Goal: Task Accomplishment & Management: Use online tool/utility

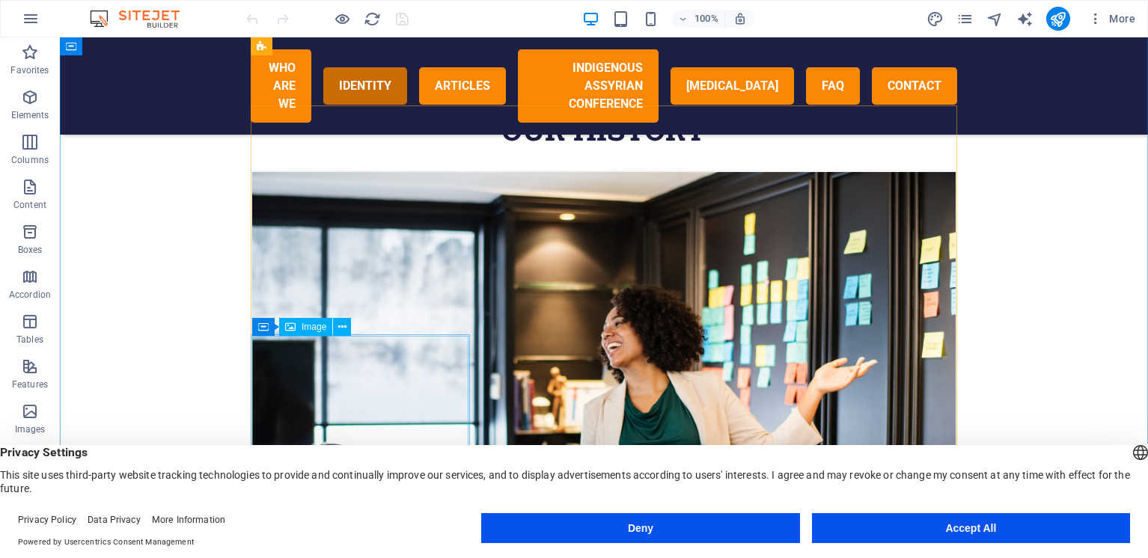
scroll to position [617, 0]
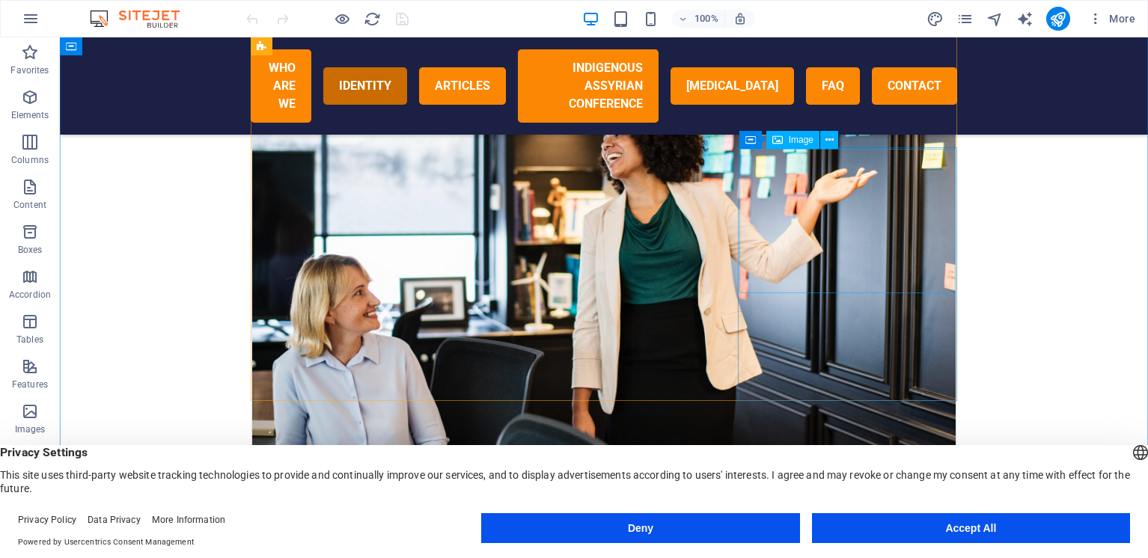
scroll to position [804, 0]
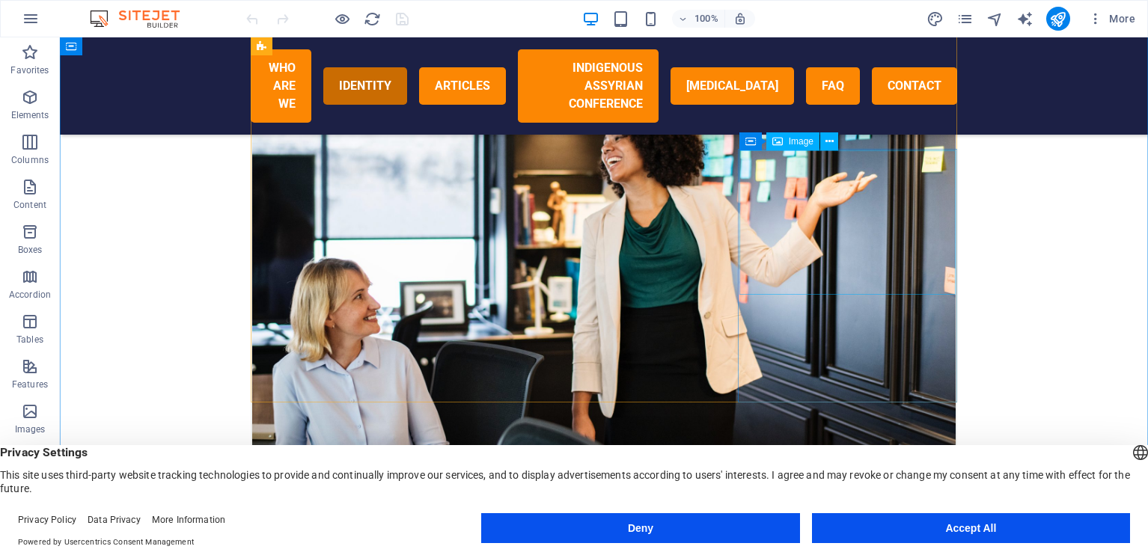
click at [826, 141] on icon at bounding box center [830, 142] width 8 height 16
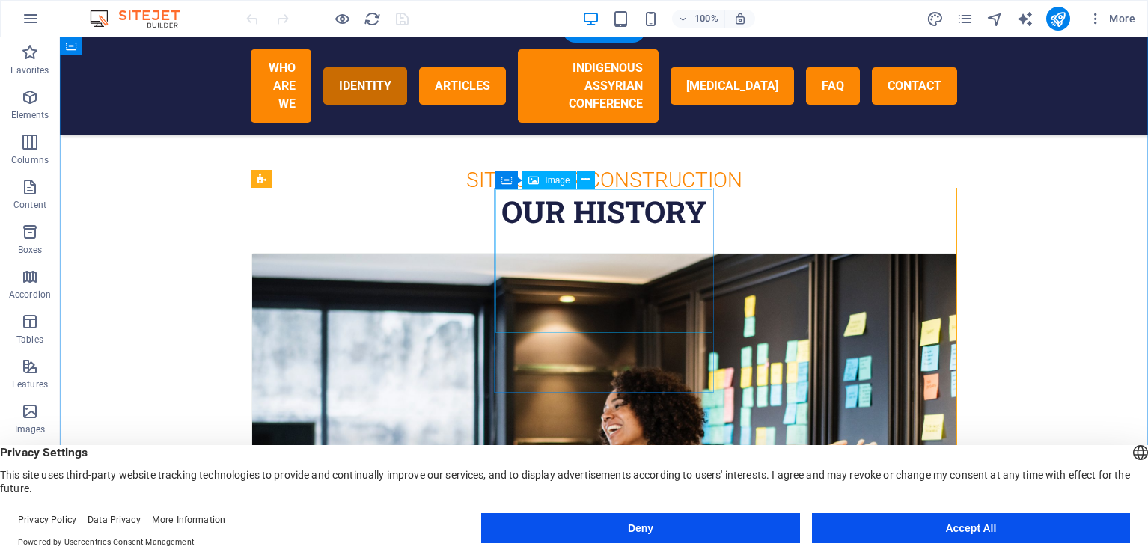
scroll to position [534, 0]
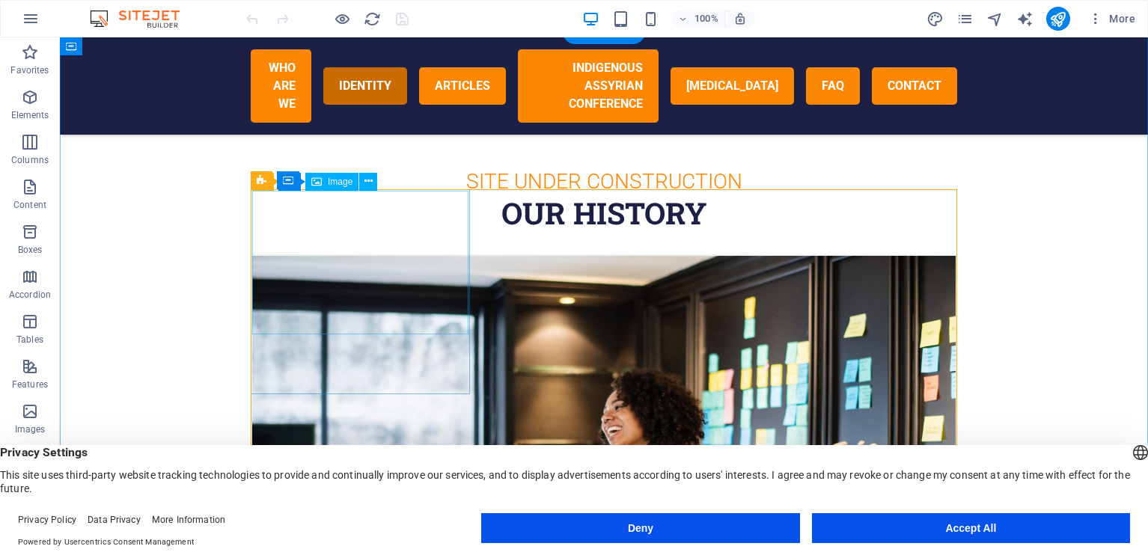
click at [403, 281] on figure at bounding box center [604, 490] width 704 height 469
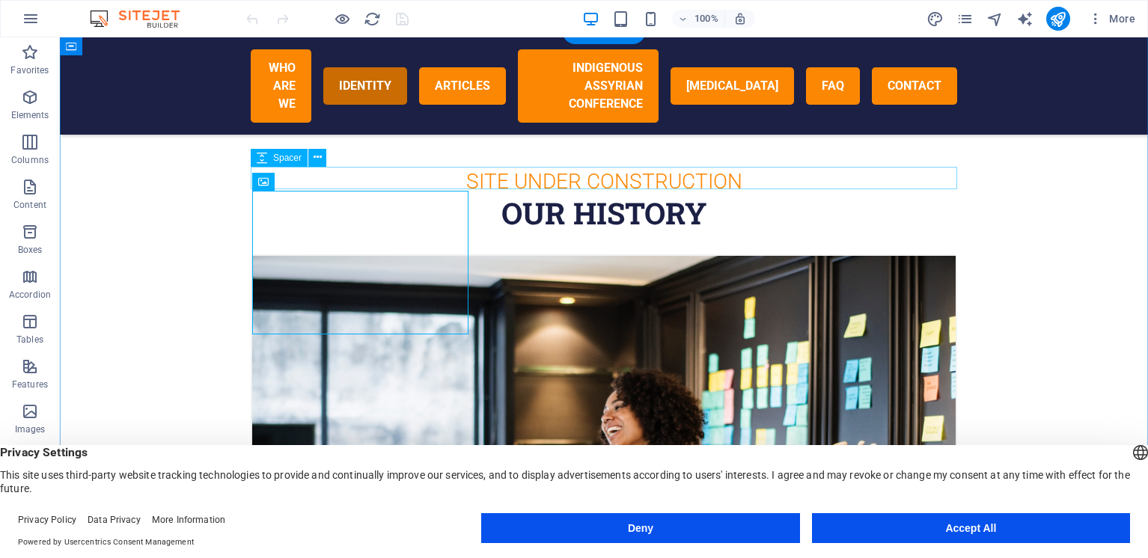
scroll to position [533, 0]
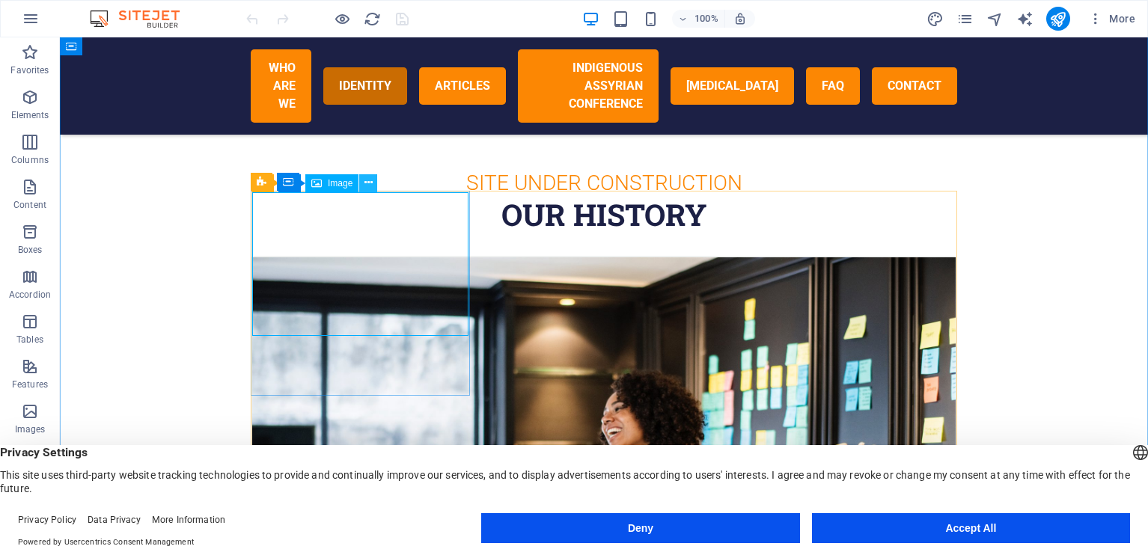
click at [373, 185] on button at bounding box center [368, 183] width 18 height 18
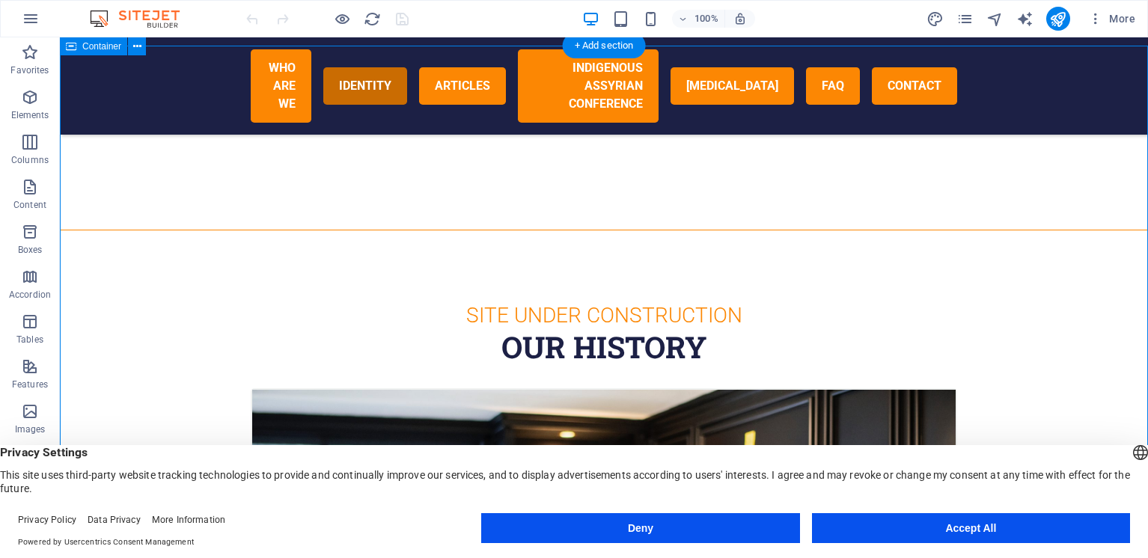
scroll to position [0, 0]
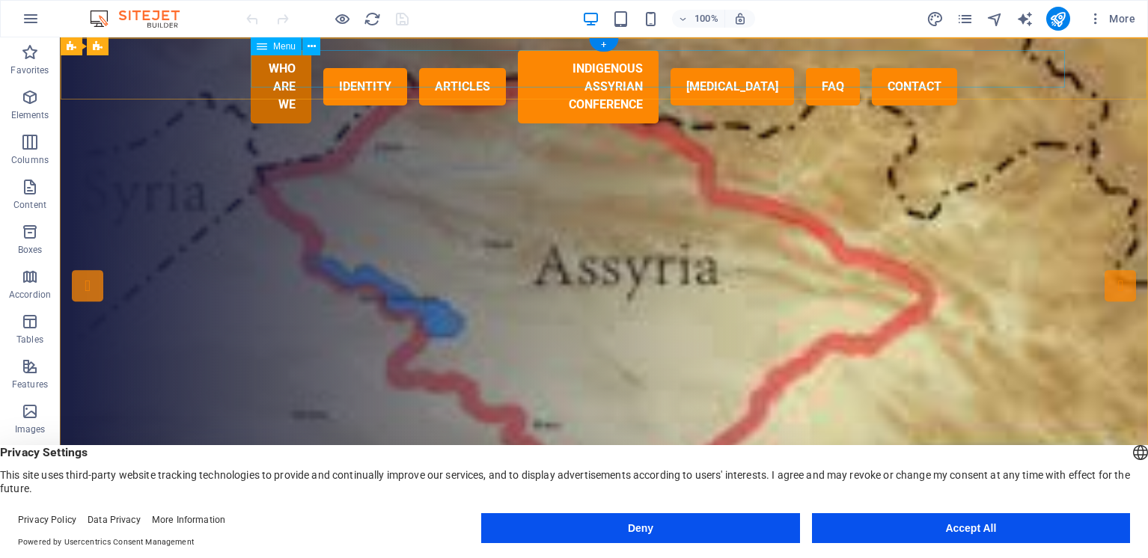
click at [310, 69] on nav "WHO ARE WE IDENTITY ARTICLES Indigenous Assyrian Conference [MEDICAL_DATA] FAQ …" at bounding box center [604, 86] width 707 height 73
click at [313, 48] on icon at bounding box center [312, 47] width 8 height 16
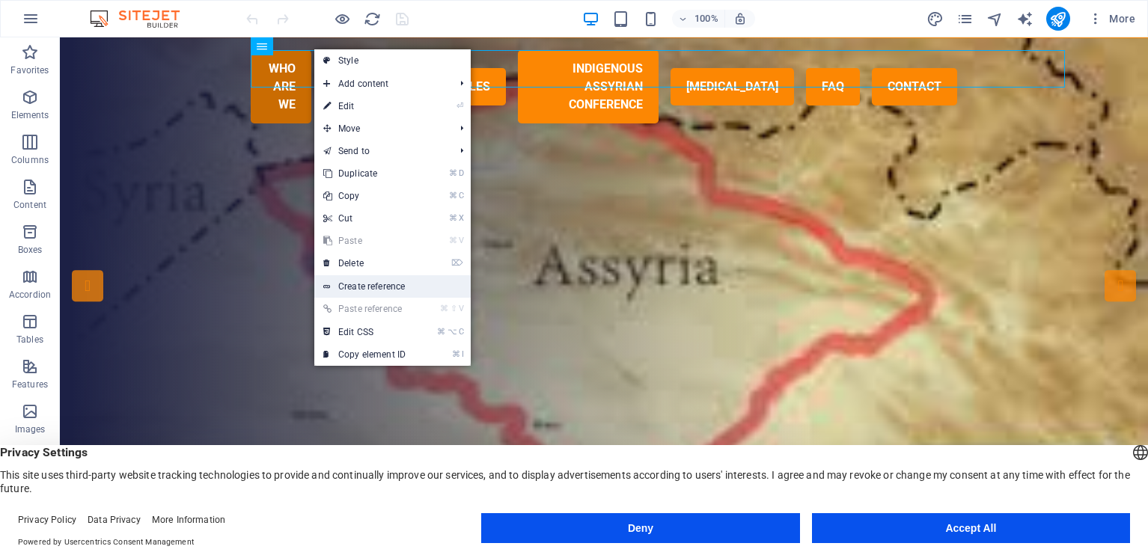
click at [383, 288] on link "Create reference" at bounding box center [392, 286] width 156 height 22
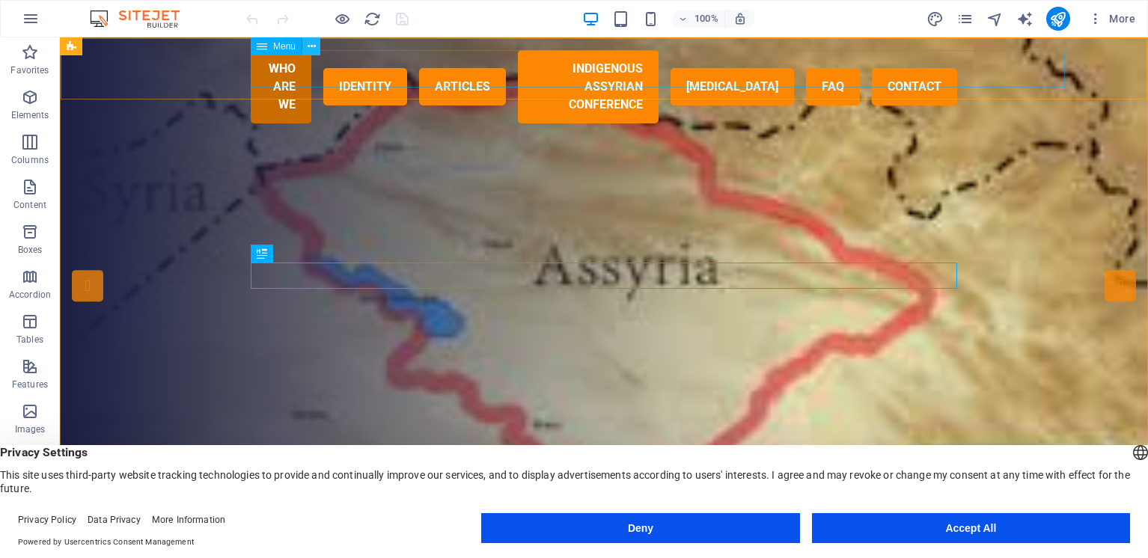
click at [315, 47] on icon at bounding box center [312, 47] width 8 height 16
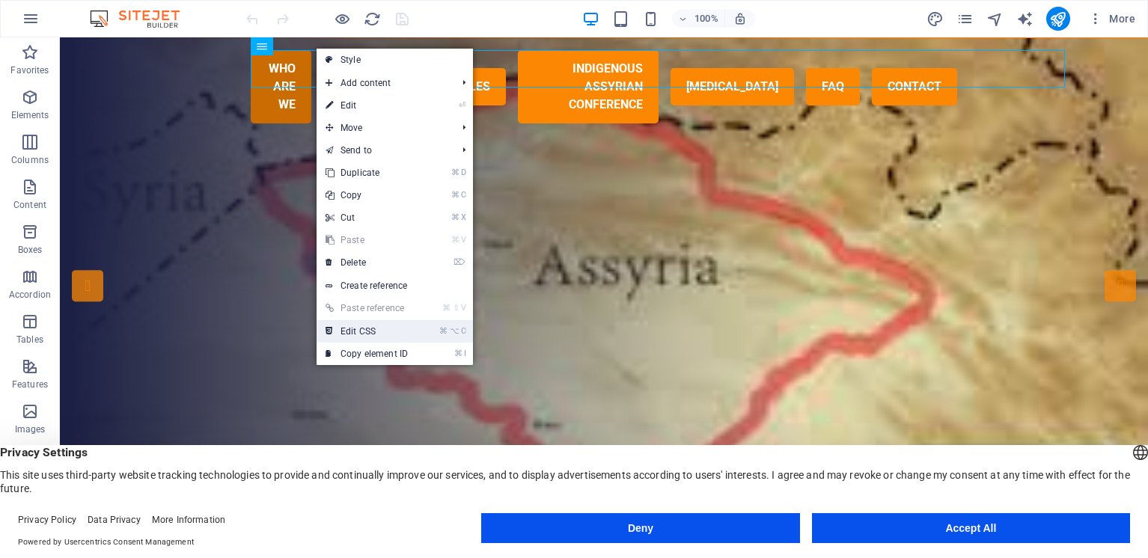
click at [374, 329] on link "⌘ ⌥ C Edit CSS" at bounding box center [367, 331] width 100 height 22
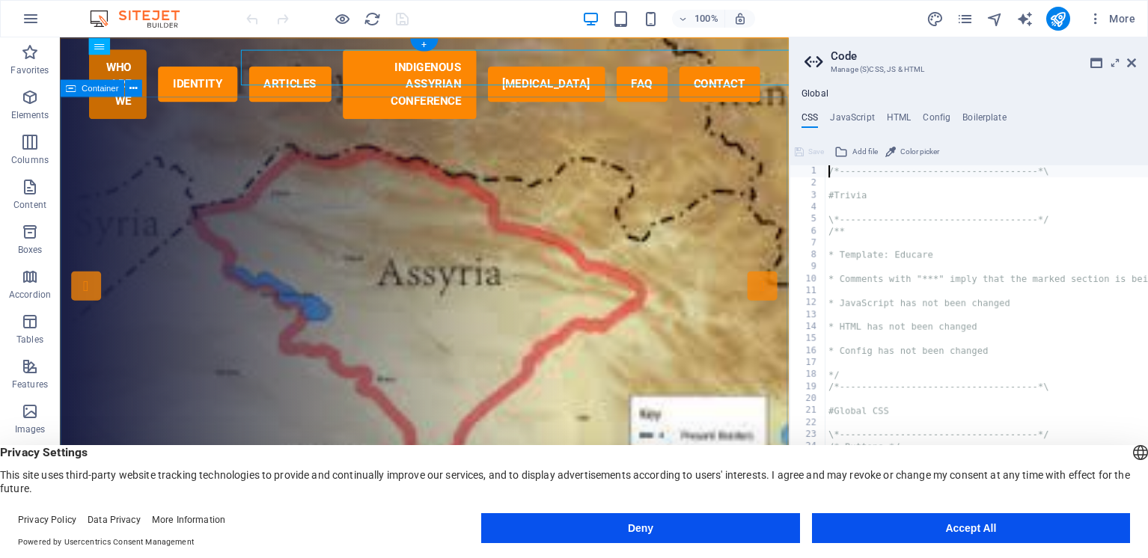
type textarea "border-radius: 3rem;"
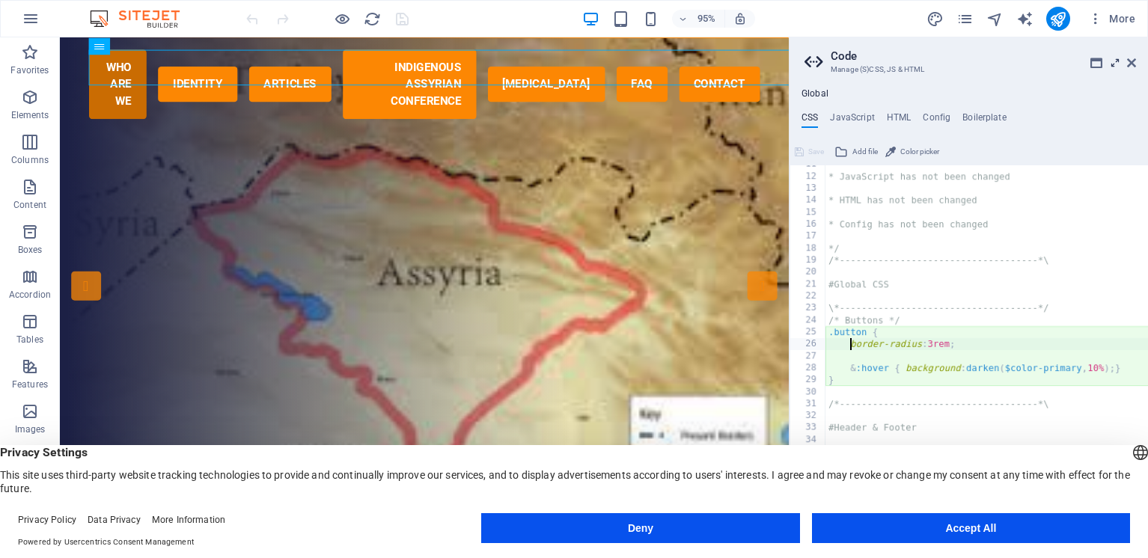
click at [1115, 61] on icon at bounding box center [1115, 63] width 0 height 12
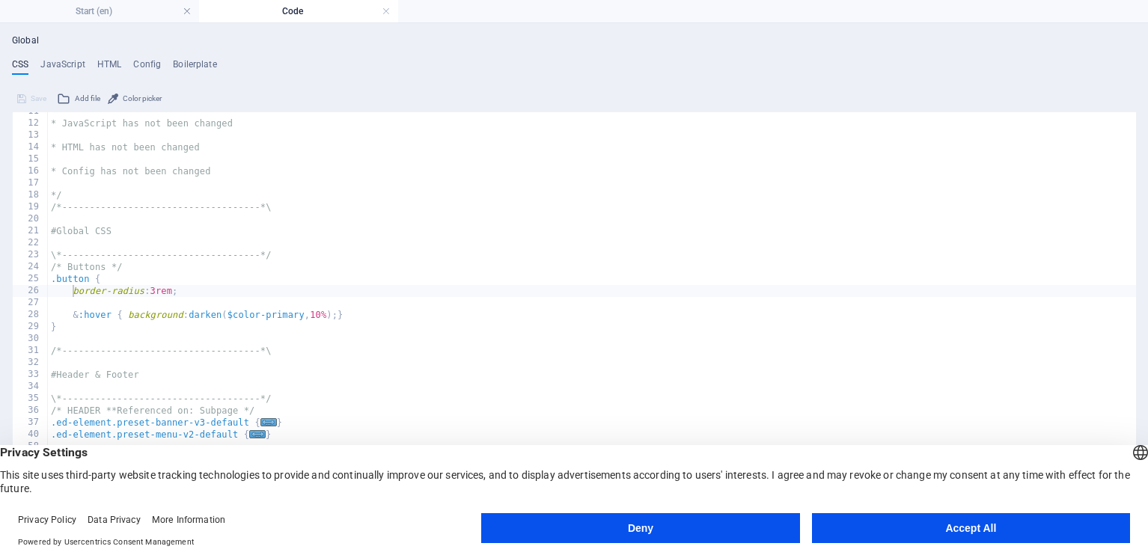
click at [1114, 61] on ul "CSS JavaScript HTML Config Boilerplate" at bounding box center [574, 67] width 1124 height 16
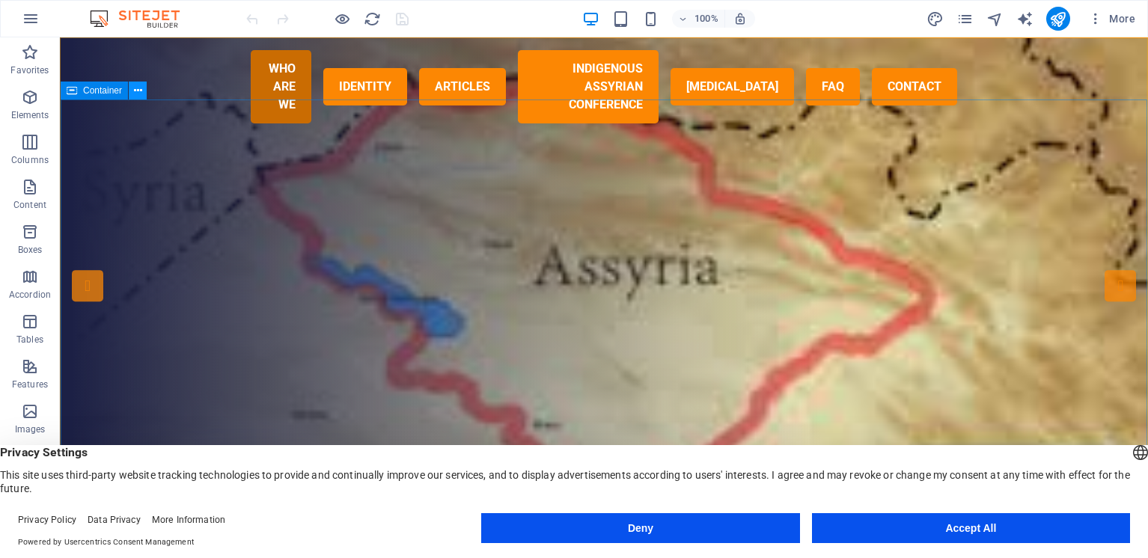
click at [139, 95] on icon at bounding box center [138, 91] width 8 height 16
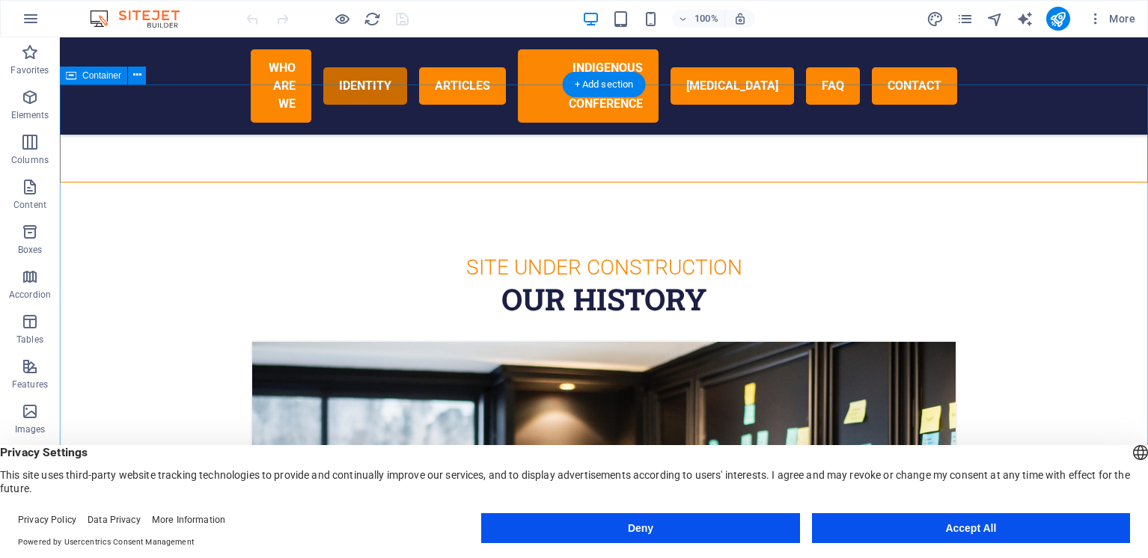
scroll to position [442, 0]
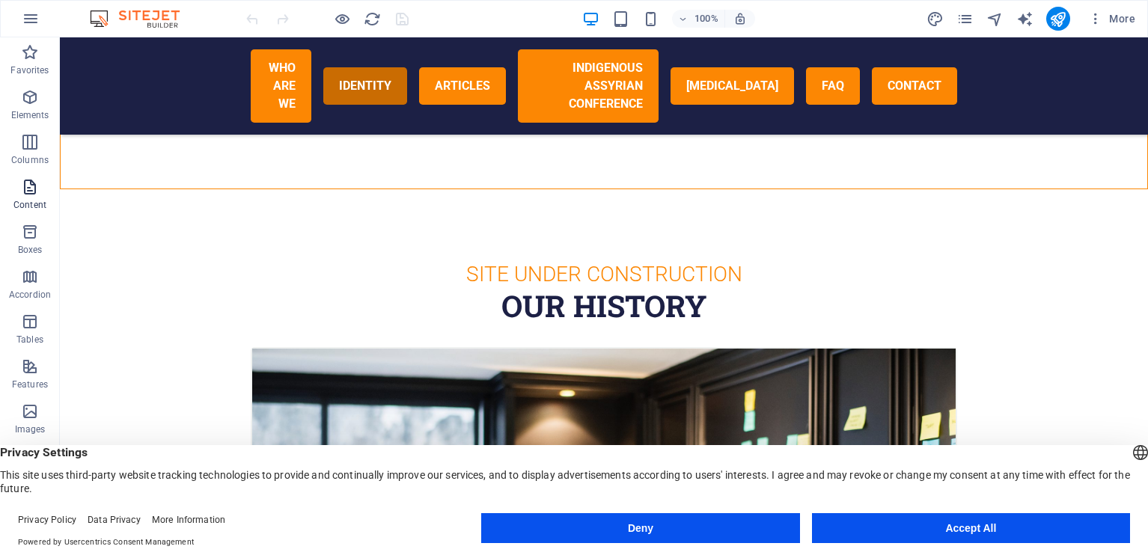
click at [40, 199] on p "Content" at bounding box center [29, 205] width 33 height 12
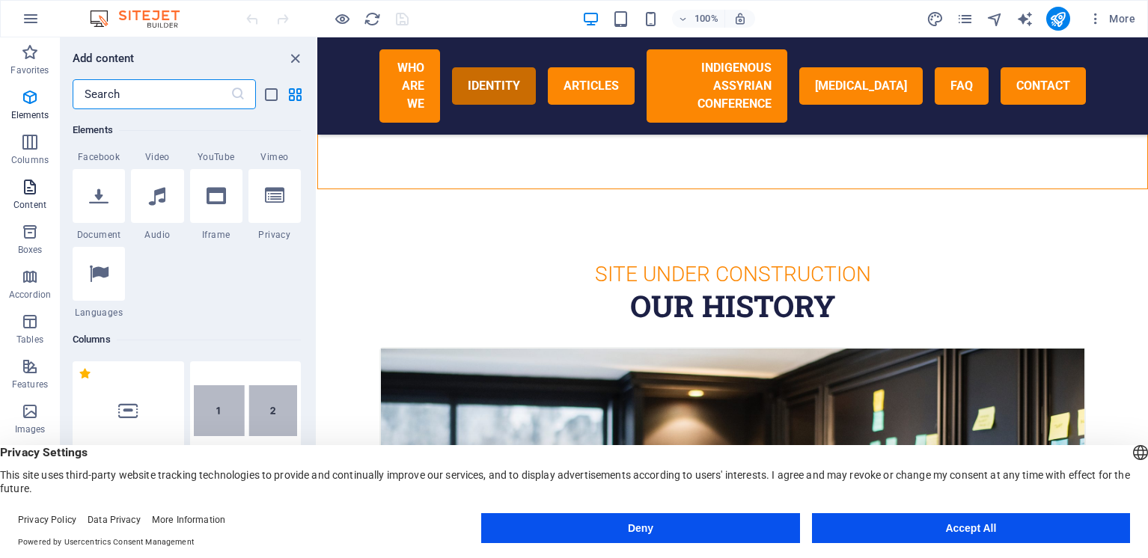
scroll to position [2619, 0]
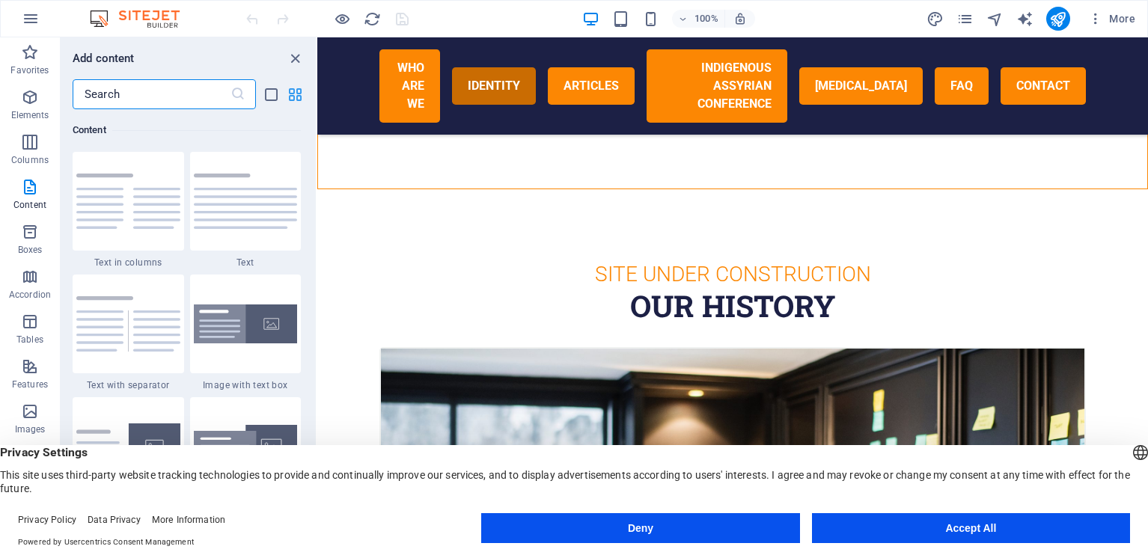
click at [298, 91] on icon "grid-view" at bounding box center [295, 94] width 17 height 17
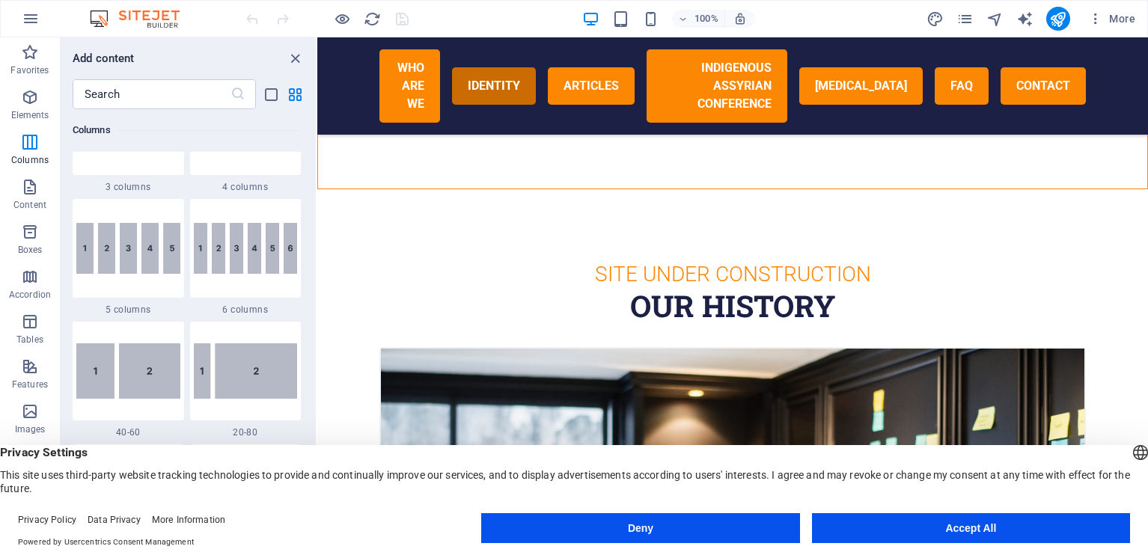
scroll to position [936, 0]
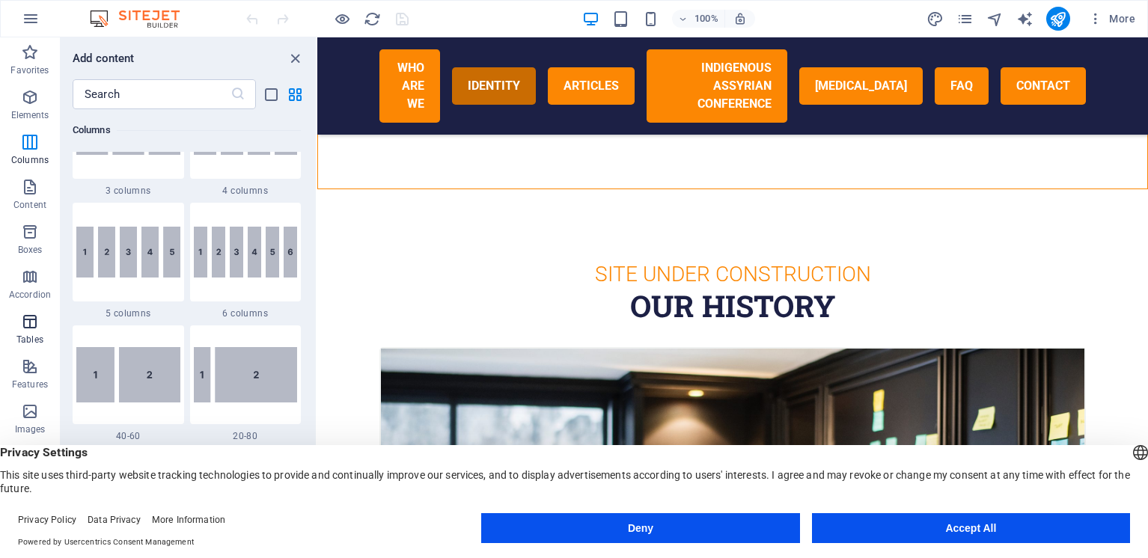
click at [24, 317] on icon "button" at bounding box center [30, 322] width 18 height 18
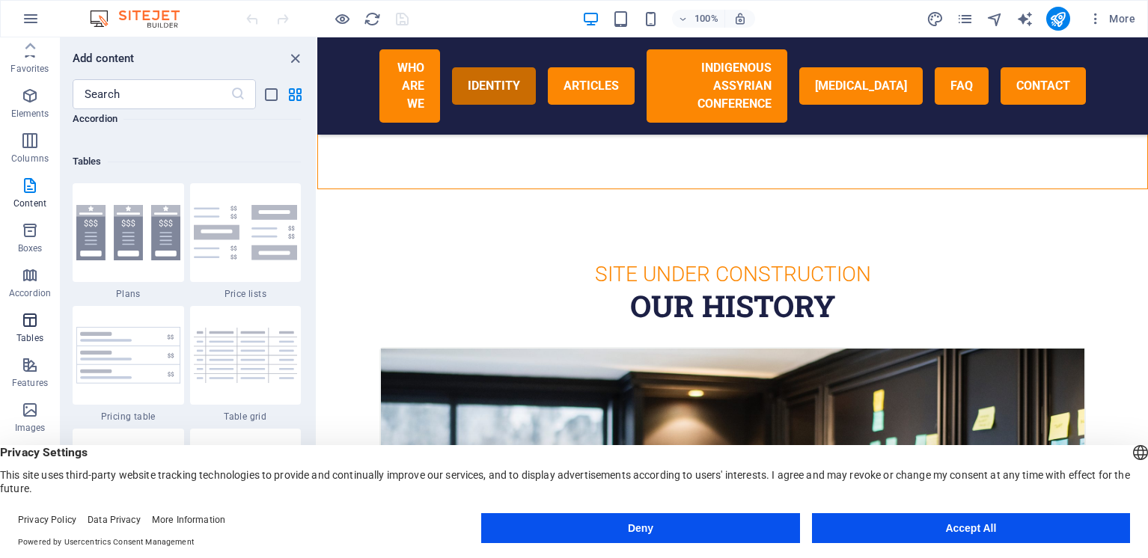
scroll to position [5185, 0]
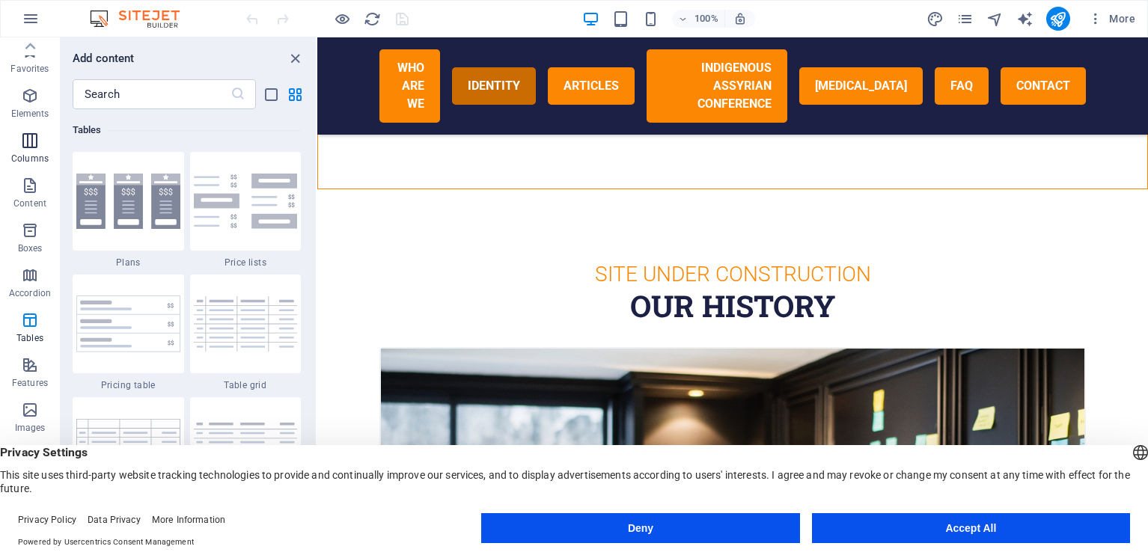
click at [31, 135] on icon "button" at bounding box center [30, 141] width 18 height 18
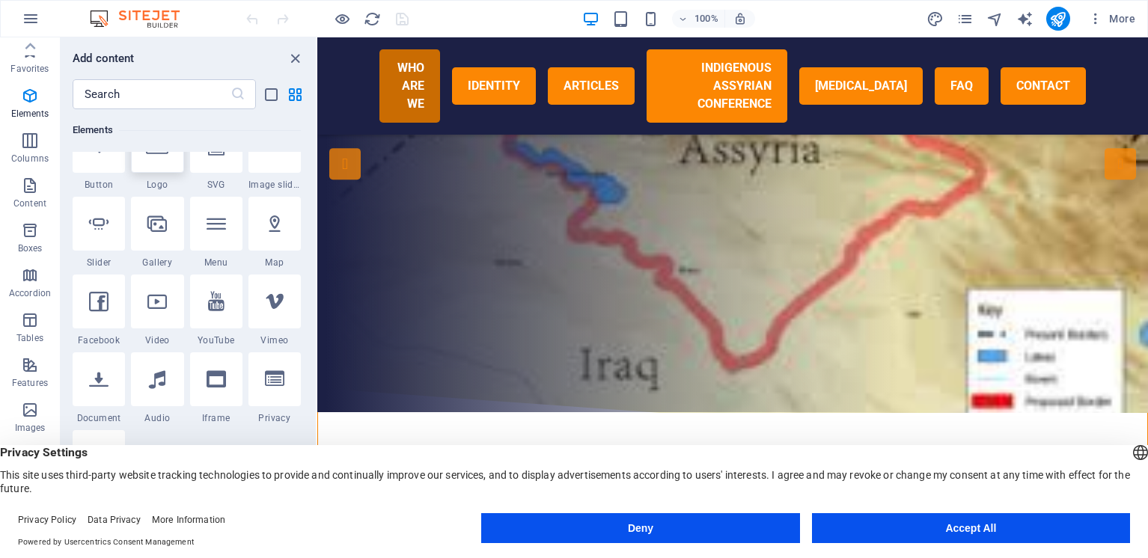
scroll to position [0, 0]
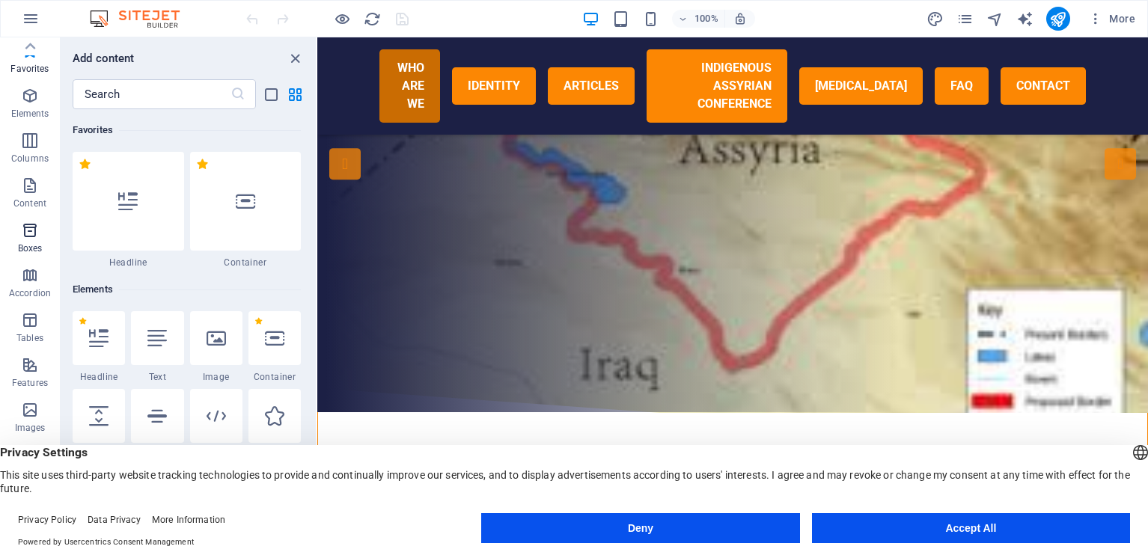
click at [31, 230] on icon "button" at bounding box center [30, 231] width 18 height 18
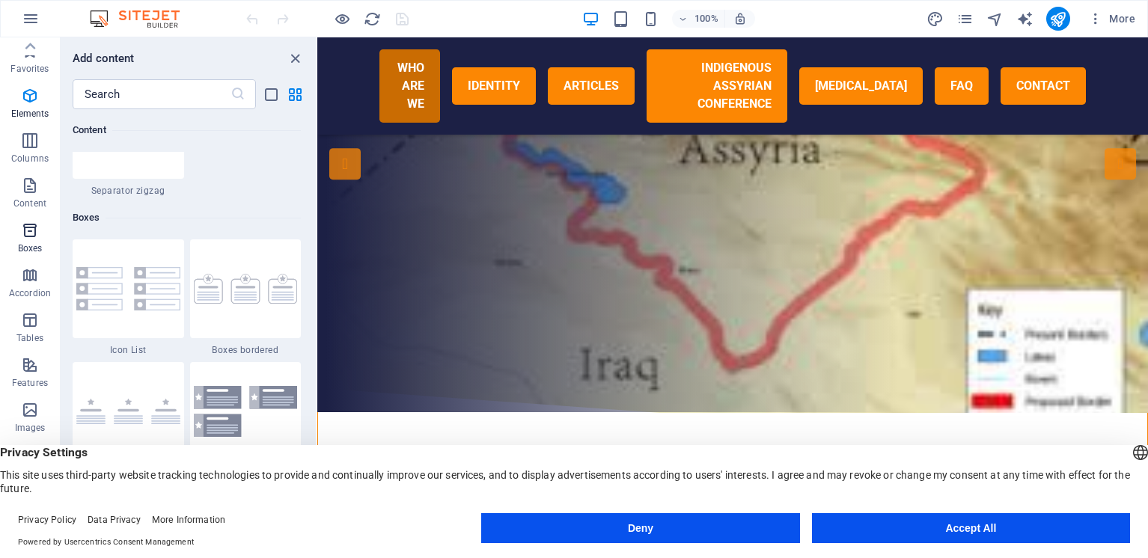
scroll to position [4129, 0]
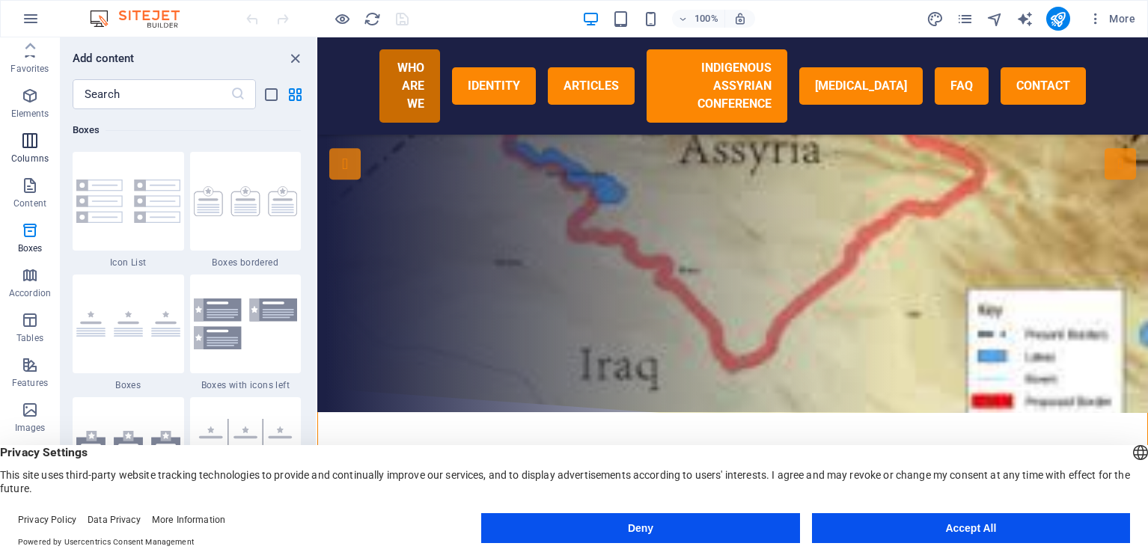
click at [31, 140] on icon "button" at bounding box center [30, 141] width 18 height 18
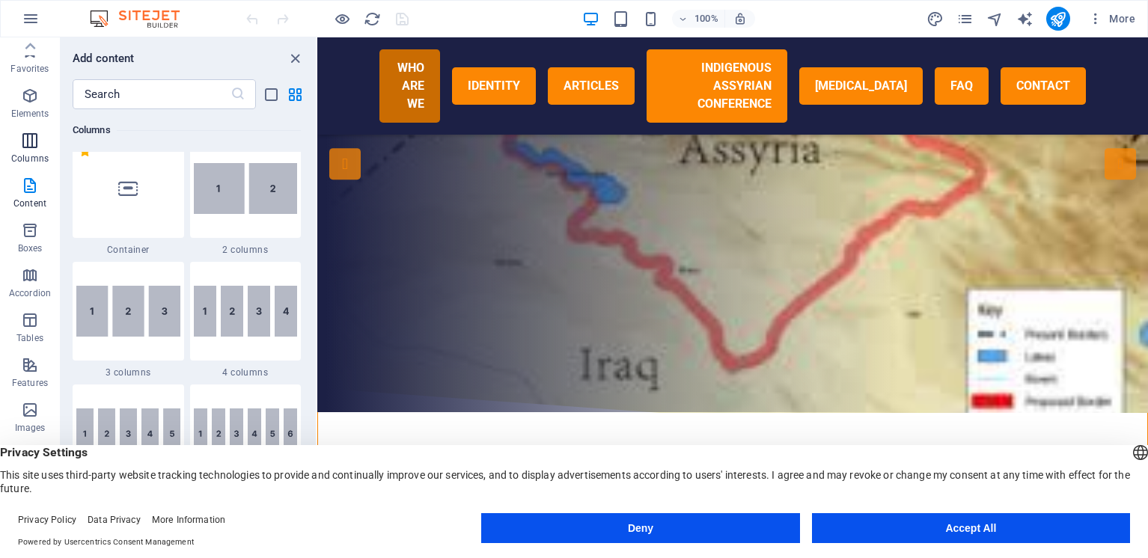
scroll to position [741, 0]
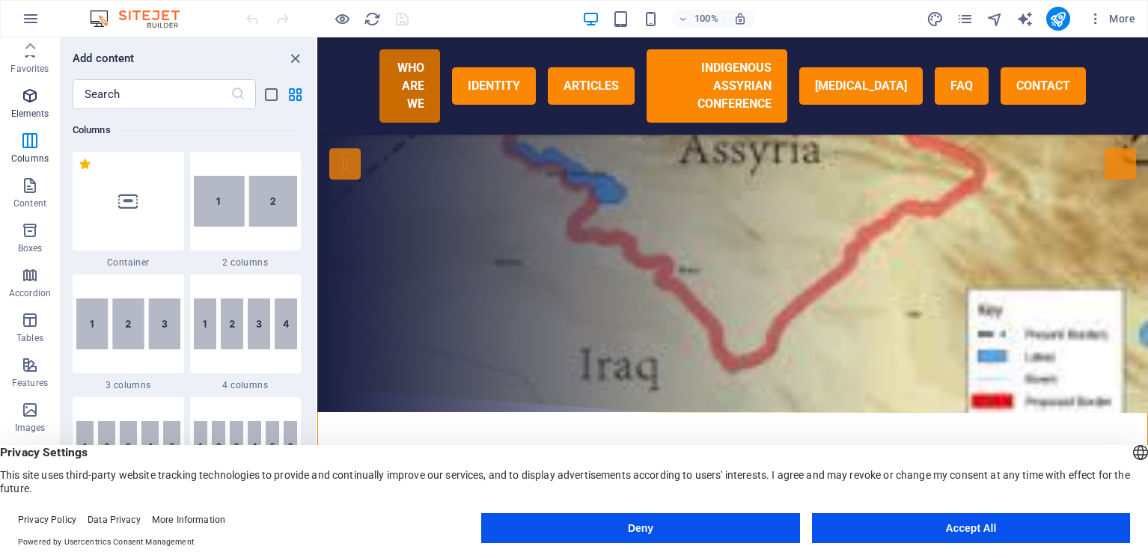
click at [28, 107] on span "Elements" at bounding box center [30, 105] width 60 height 36
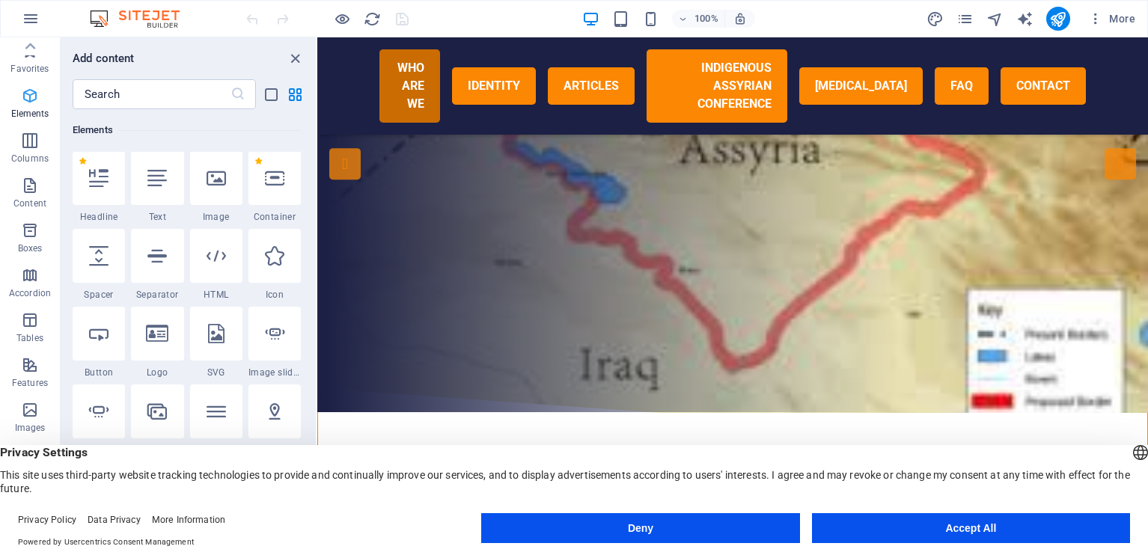
scroll to position [159, 0]
click at [31, 77] on span "Favorites" at bounding box center [30, 60] width 60 height 36
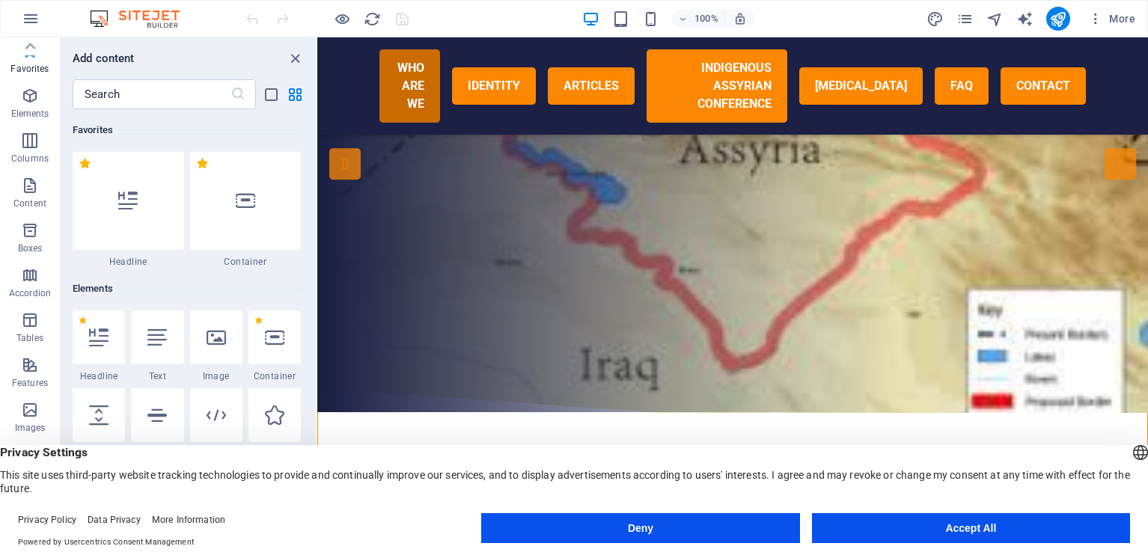
scroll to position [0, 0]
click at [28, 43] on icon at bounding box center [29, 46] width 21 height 21
click at [38, 120] on icon "button" at bounding box center [30, 116] width 18 height 18
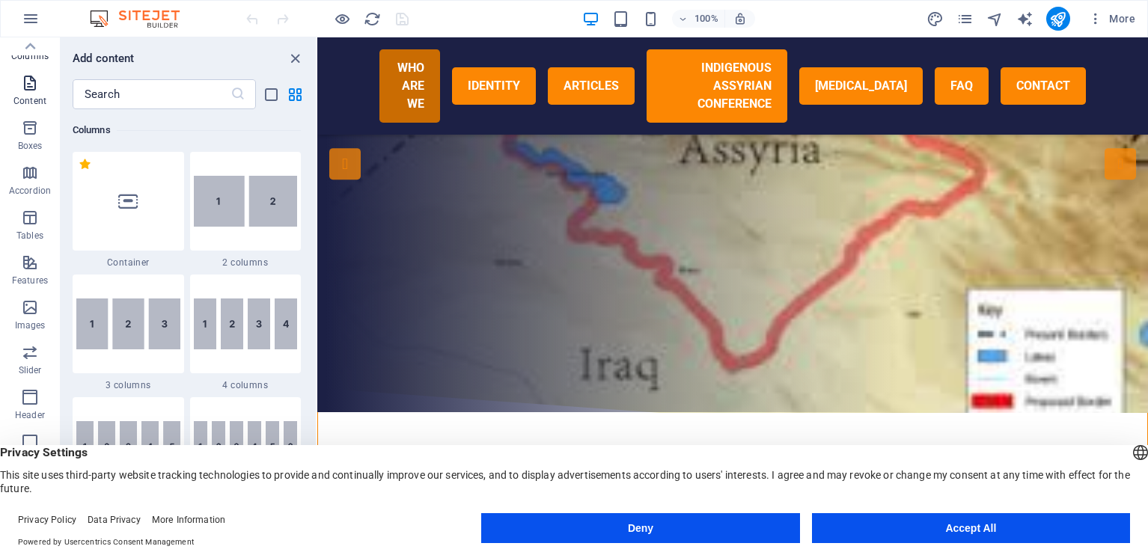
scroll to position [107, 0]
click at [24, 91] on span "Content" at bounding box center [30, 89] width 60 height 36
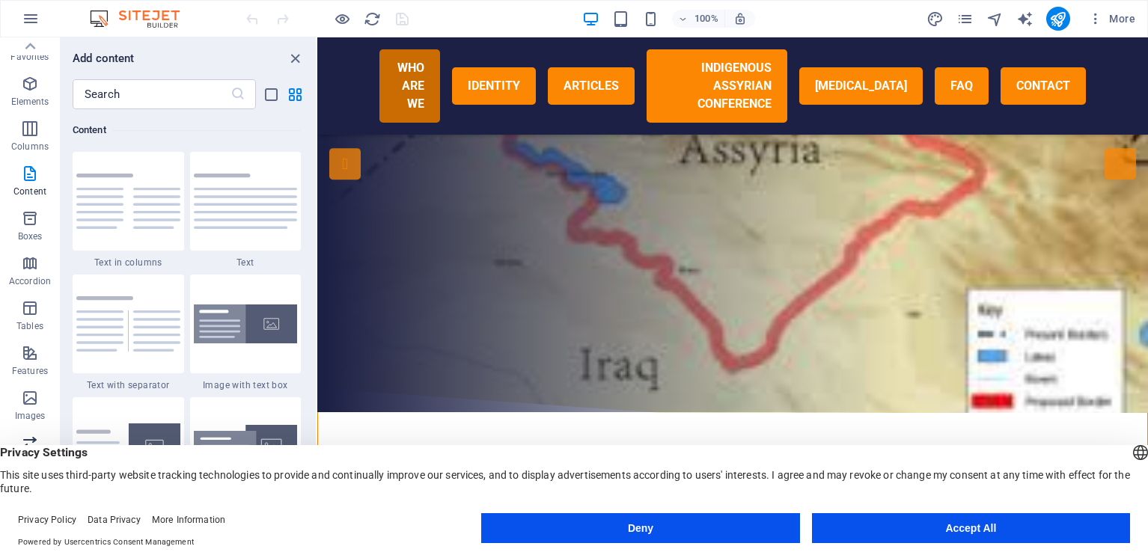
scroll to position [0, 0]
click at [929, 535] on button "Accept All" at bounding box center [971, 529] width 318 height 30
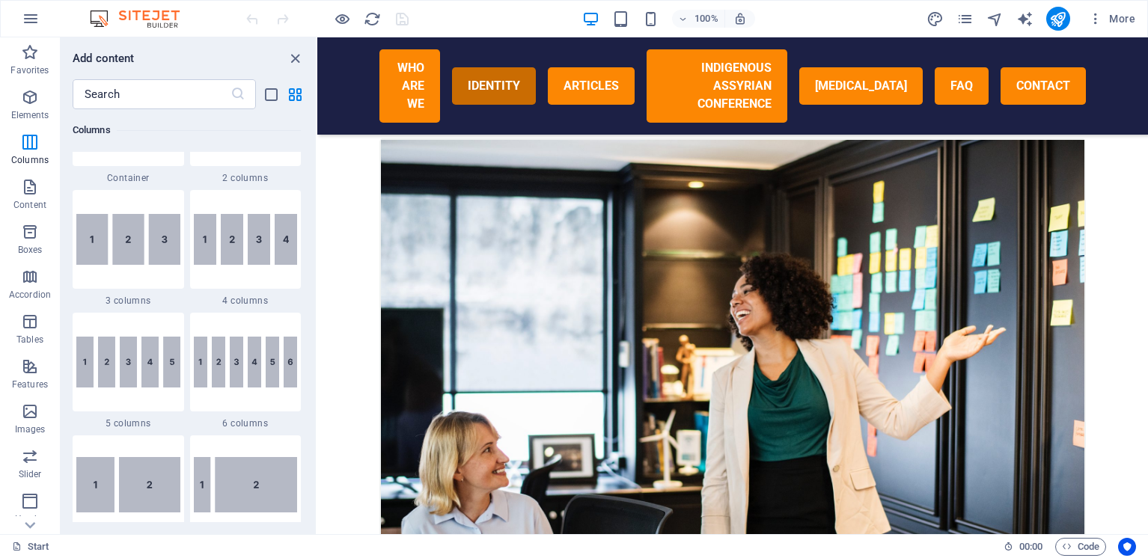
scroll to position [764, 0]
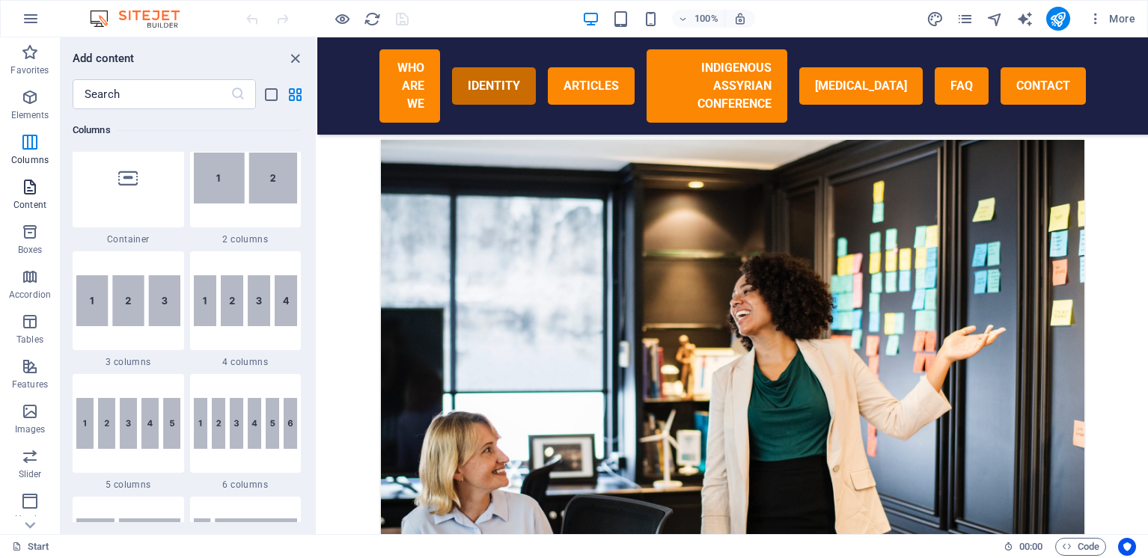
click at [33, 189] on icon "button" at bounding box center [30, 187] width 18 height 18
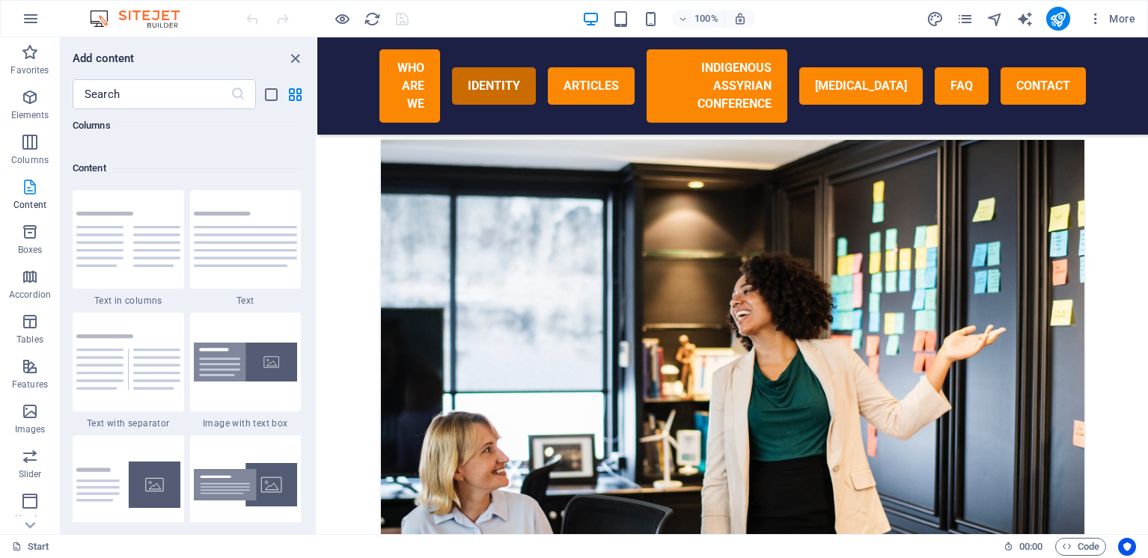
scroll to position [2619, 0]
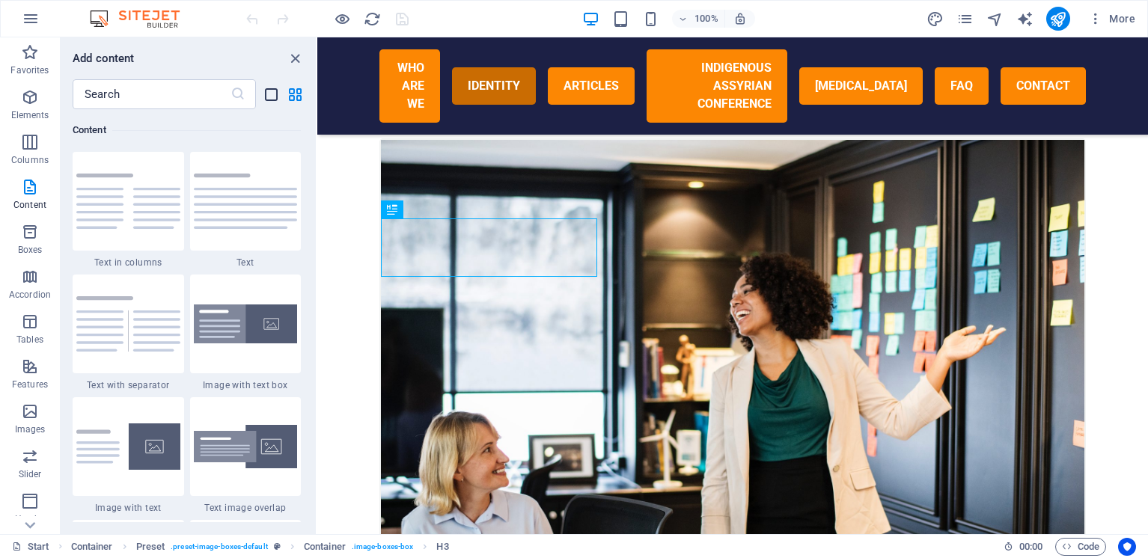
click at [272, 95] on icon "list-view" at bounding box center [271, 94] width 17 height 17
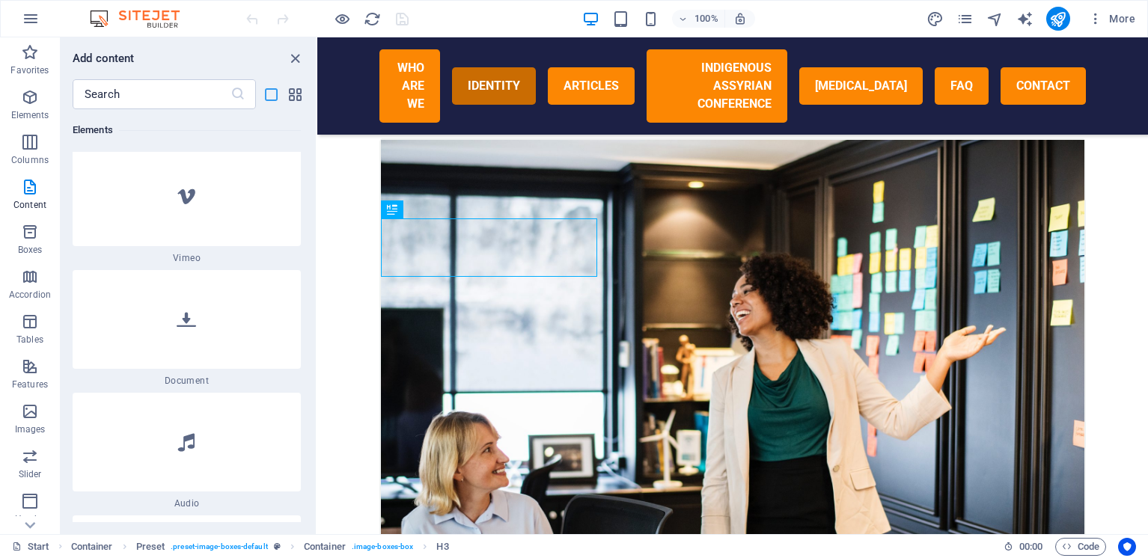
scroll to position [7877, 0]
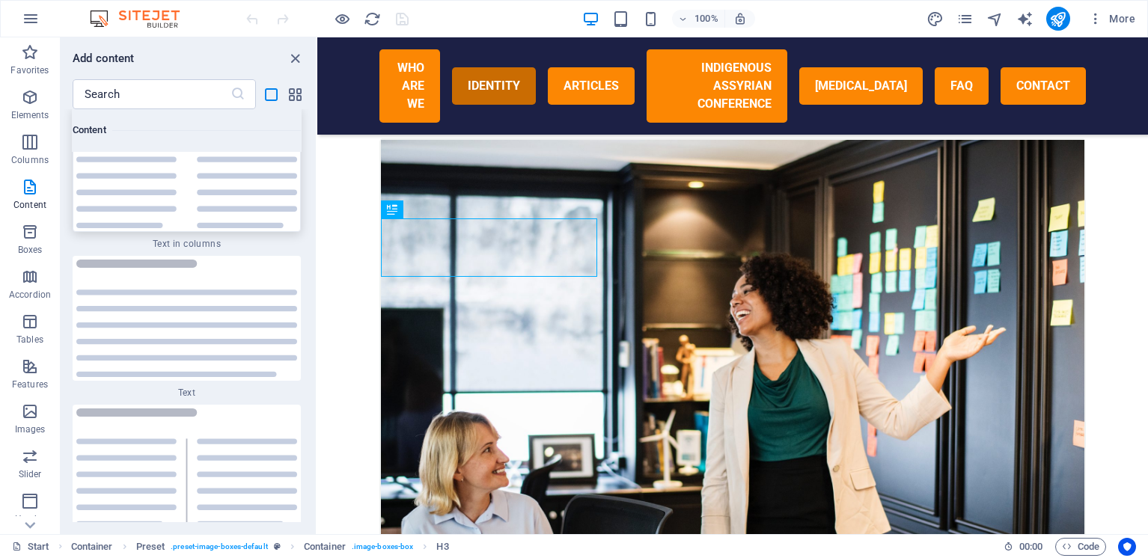
click at [114, 170] on img at bounding box center [186, 169] width 221 height 118
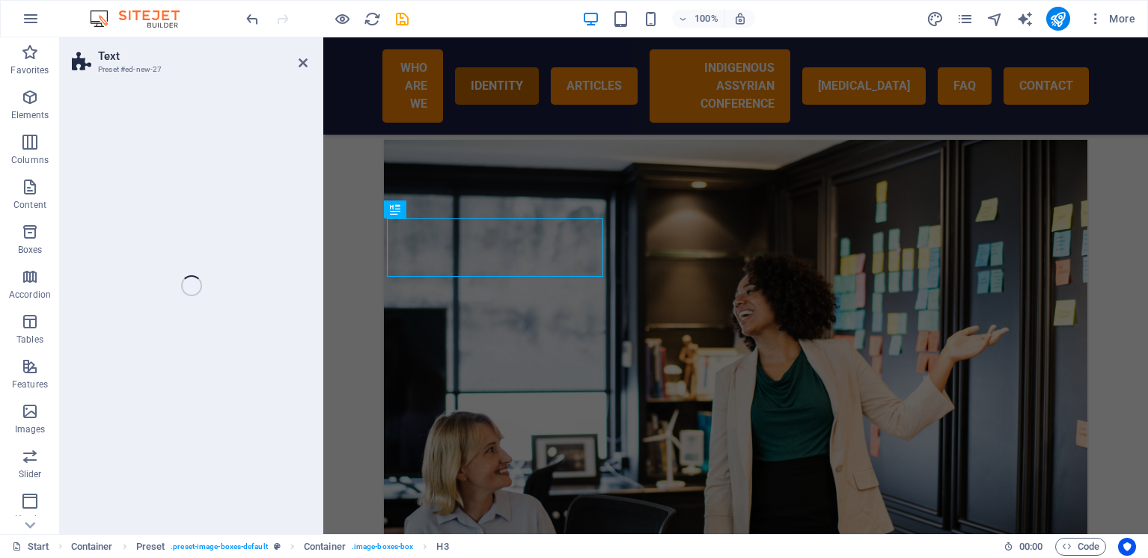
select select "rem"
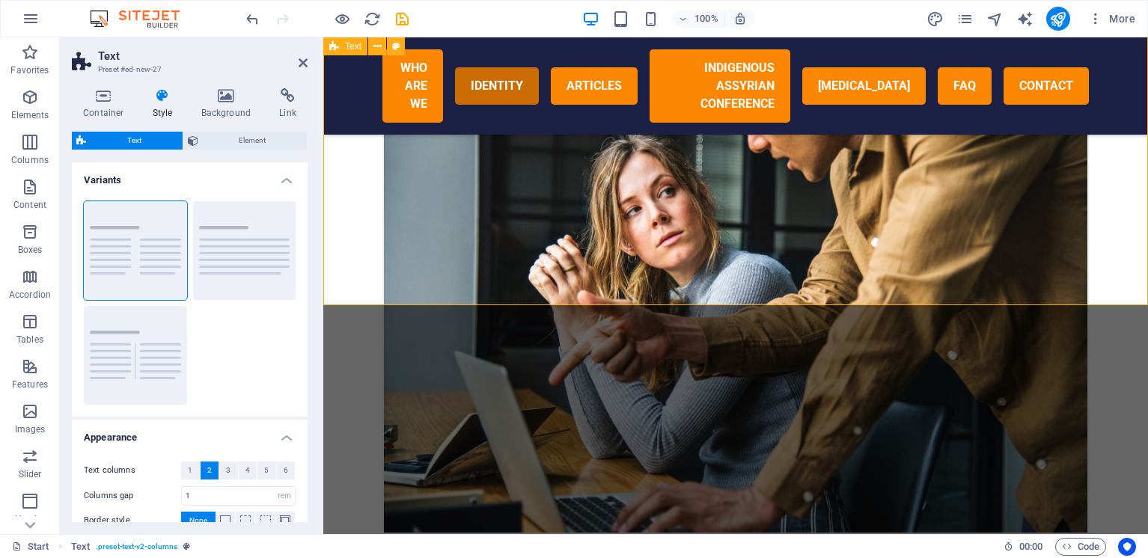
scroll to position [1270, 0]
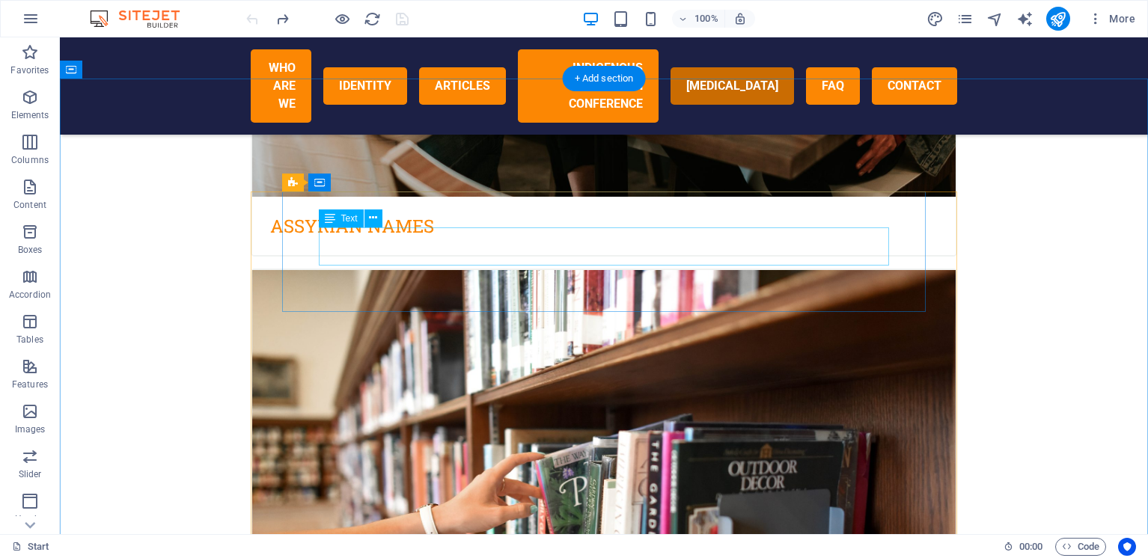
scroll to position [2687, 0]
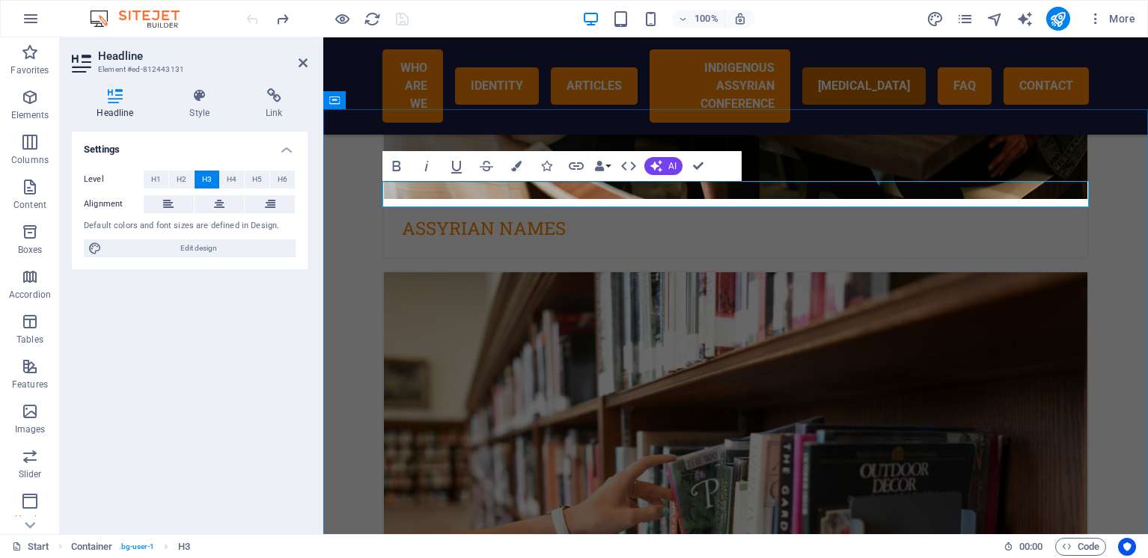
drag, startPoint x: 927, startPoint y: 191, endPoint x: 668, endPoint y: 199, distance: 259.9
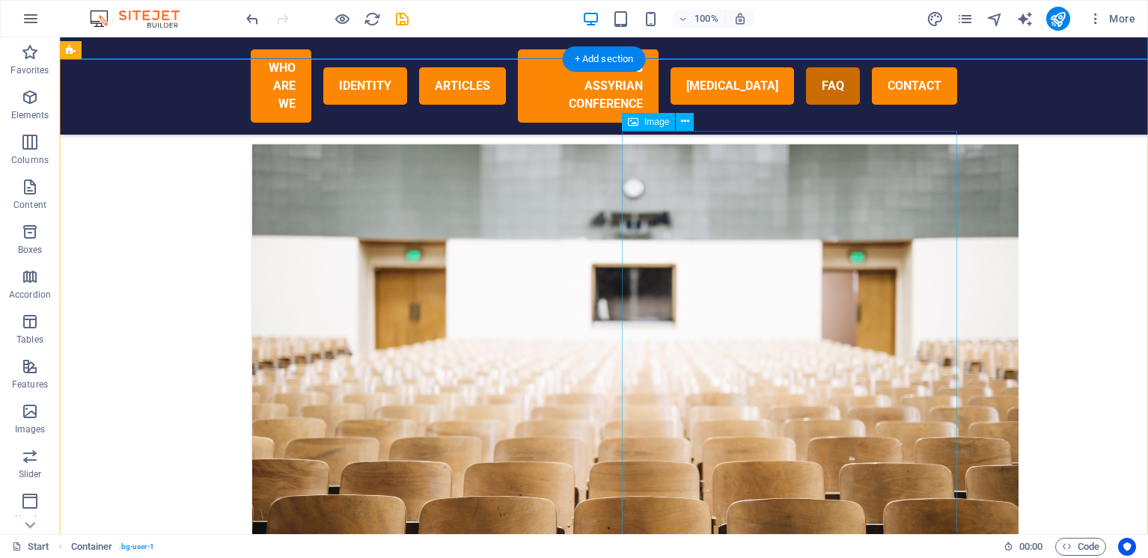
scroll to position [3408, 0]
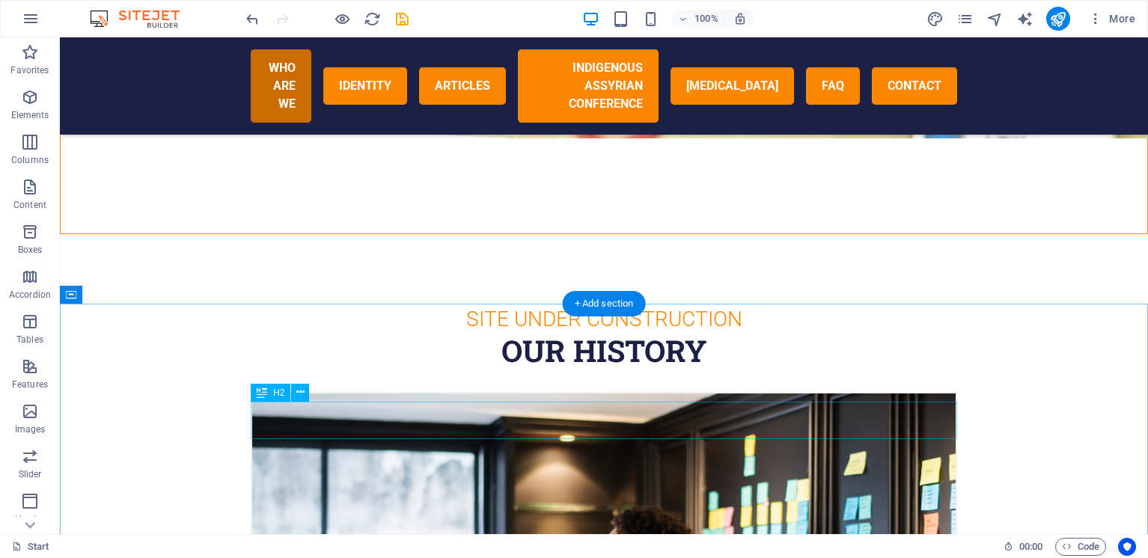
scroll to position [0, 0]
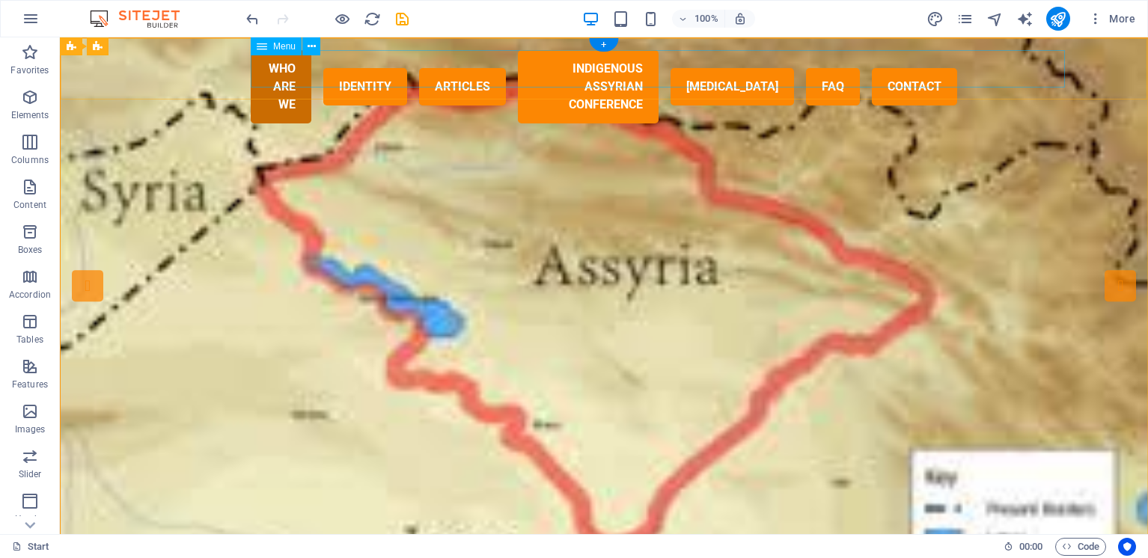
click at [306, 66] on nav "WHO ARE WE IDENTITY ARTICLES Indigenous Assyrian Conference [MEDICAL_DATA] FAQ …" at bounding box center [604, 86] width 707 height 73
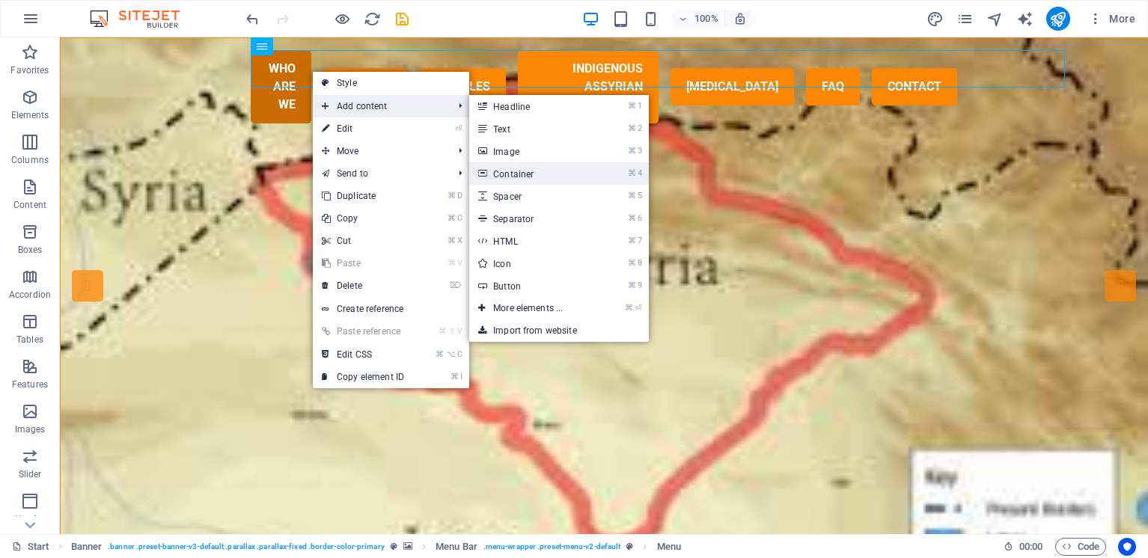
click at [588, 175] on link "⌘ 4 Container" at bounding box center [531, 173] width 124 height 22
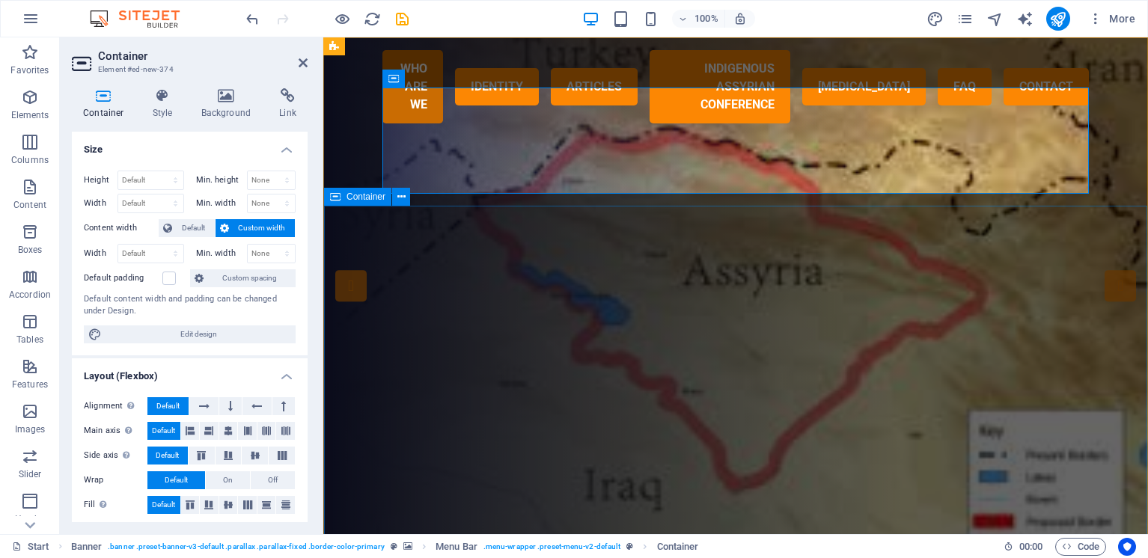
click at [549, 266] on div "Site being renovated to celebrate nineveh domain 30th Birth day in December 202…" at bounding box center [735, 447] width 823 height 411
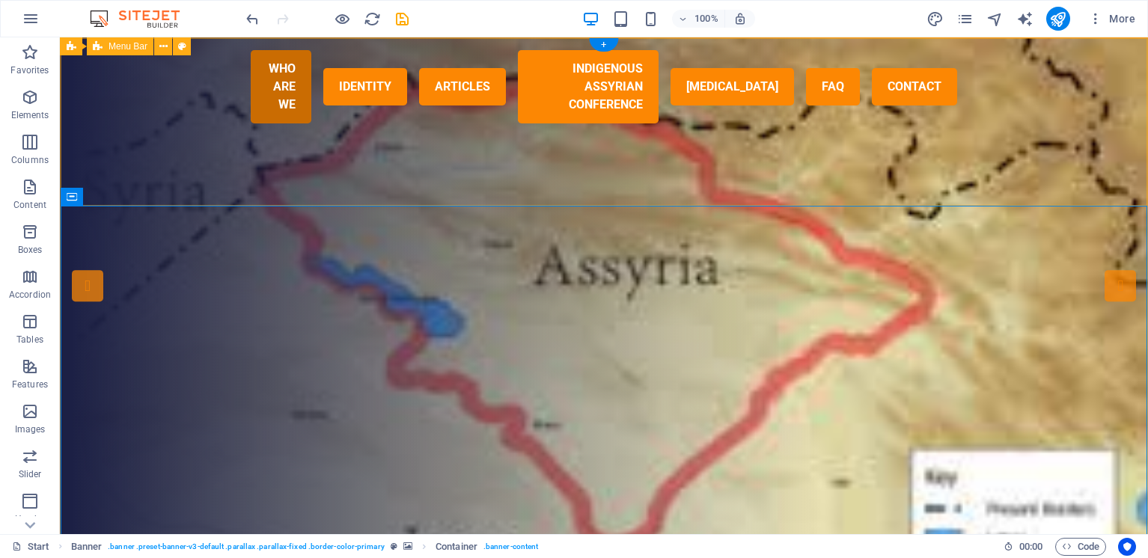
click at [1038, 140] on div "WHO ARE WE IDENTITY ARTICLES Indigenous Assyrian Conference Genocide FAQ Contac…" at bounding box center [604, 140] width 1087 height 204
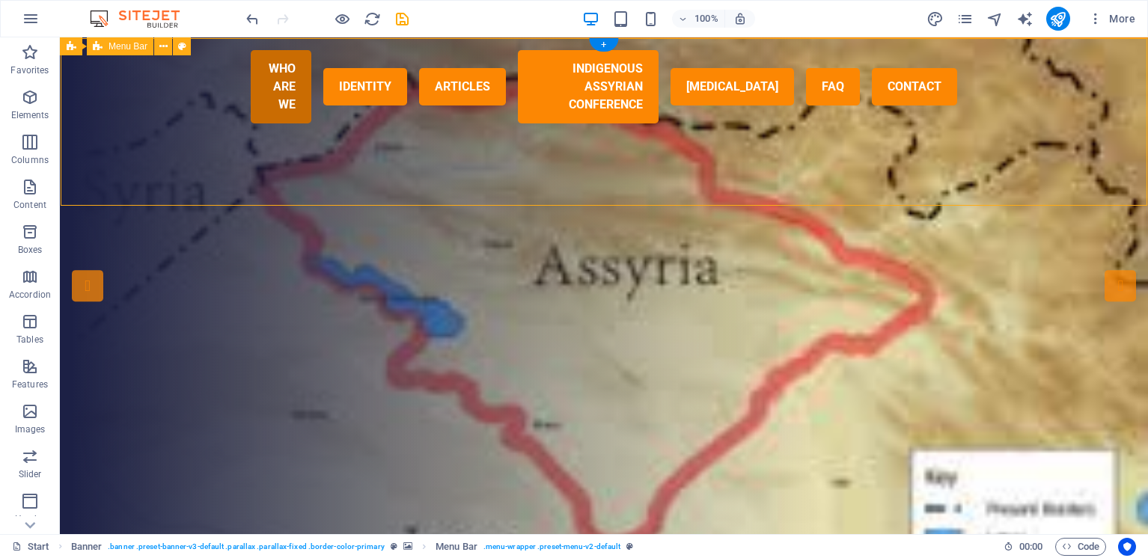
click at [1032, 144] on div "WHO ARE WE IDENTITY ARTICLES Indigenous Assyrian Conference Genocide FAQ Contac…" at bounding box center [604, 140] width 1087 height 204
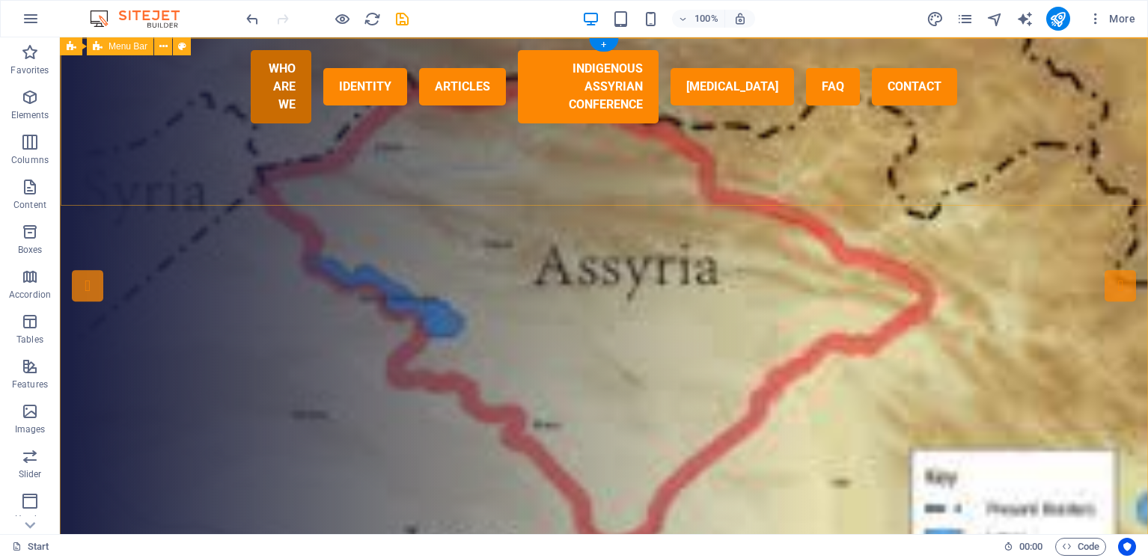
drag, startPoint x: 538, startPoint y: 199, endPoint x: 539, endPoint y: 208, distance: 9.0
click at [538, 201] on div "WHO ARE WE IDENTITY ARTICLES Indigenous Assyrian Conference Genocide FAQ Contac…" at bounding box center [604, 140] width 1087 height 204
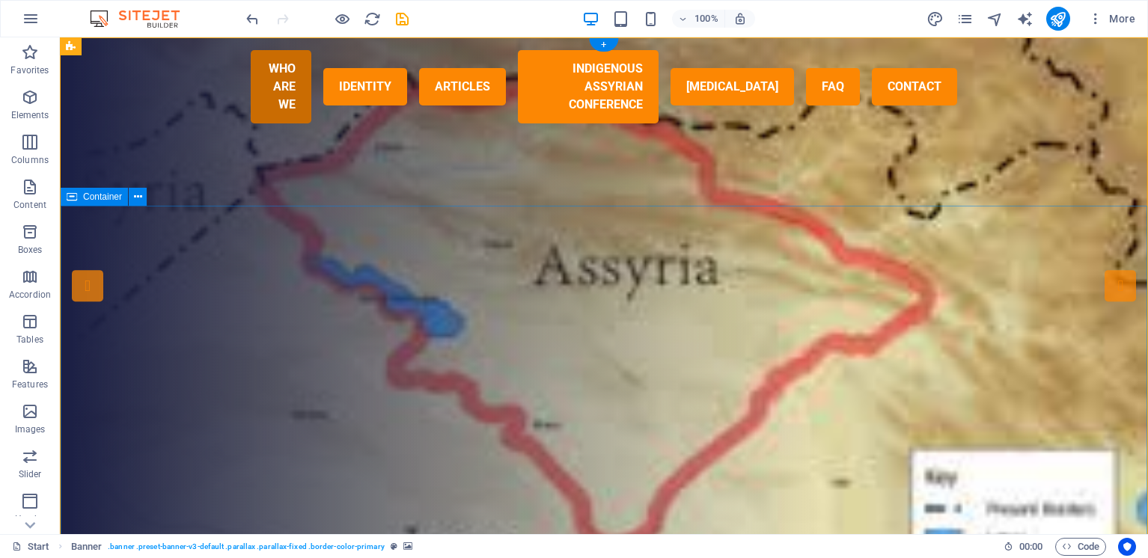
click at [539, 242] on div "Site being renovated to celebrate nineveh domain 30th Birth day in December 202…" at bounding box center [604, 447] width 1087 height 411
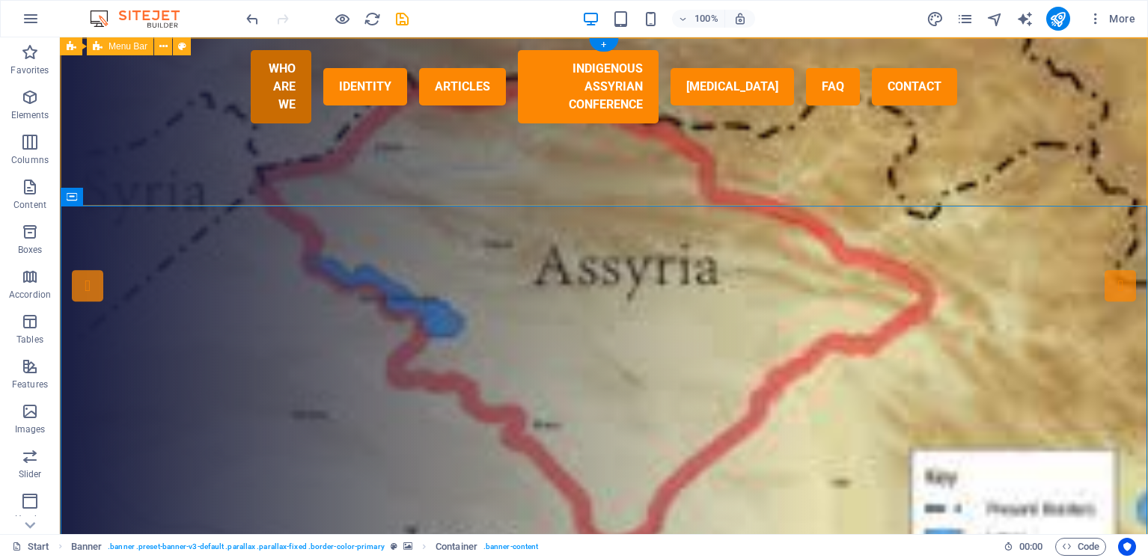
click at [205, 156] on div "WHO ARE WE IDENTITY ARTICLES Indigenous Assyrian Conference Genocide FAQ Contac…" at bounding box center [604, 140] width 1087 height 204
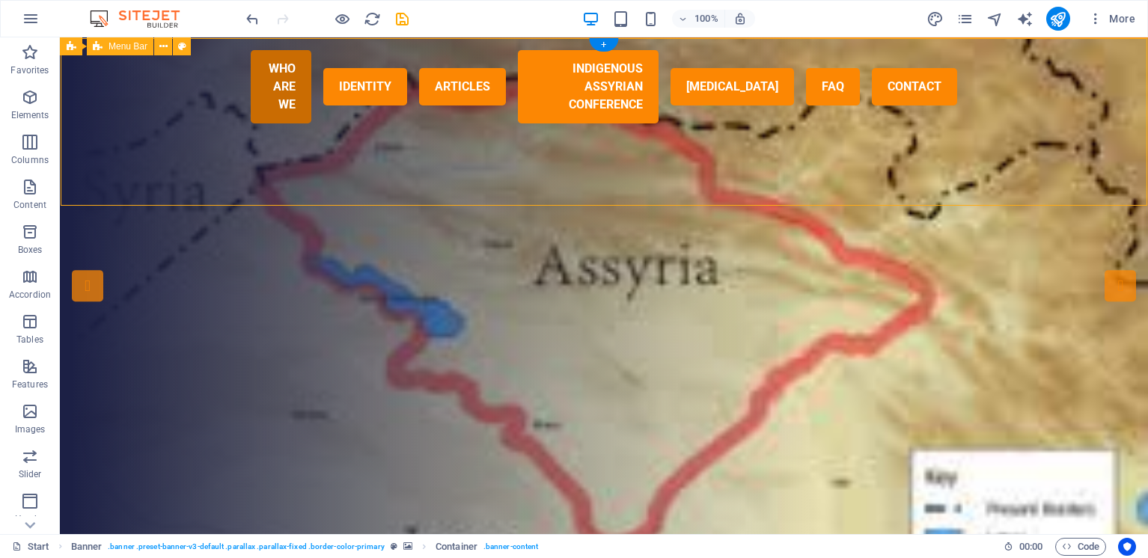
click at [205, 156] on div "WHO ARE WE IDENTITY ARTICLES Indigenous Assyrian Conference Genocide FAQ Contac…" at bounding box center [604, 140] width 1087 height 204
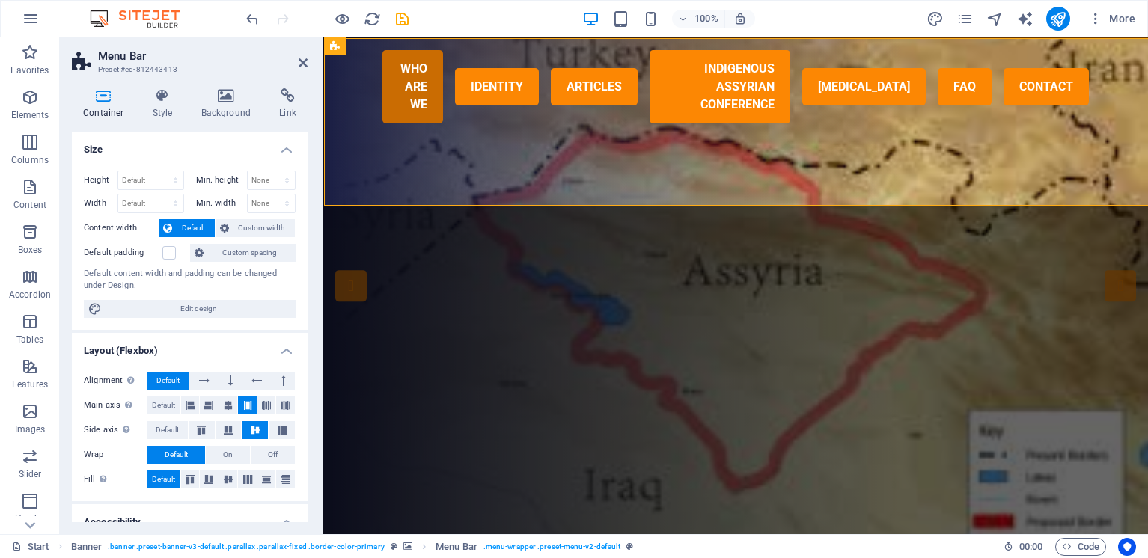
click at [205, 156] on h4 "Size" at bounding box center [190, 145] width 236 height 27
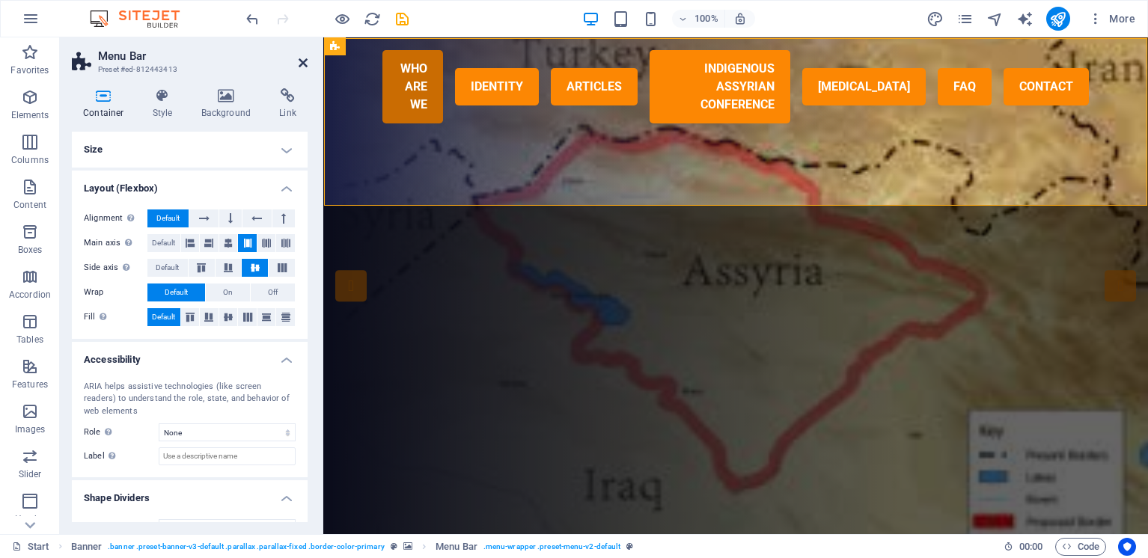
click at [302, 61] on icon at bounding box center [303, 63] width 9 height 12
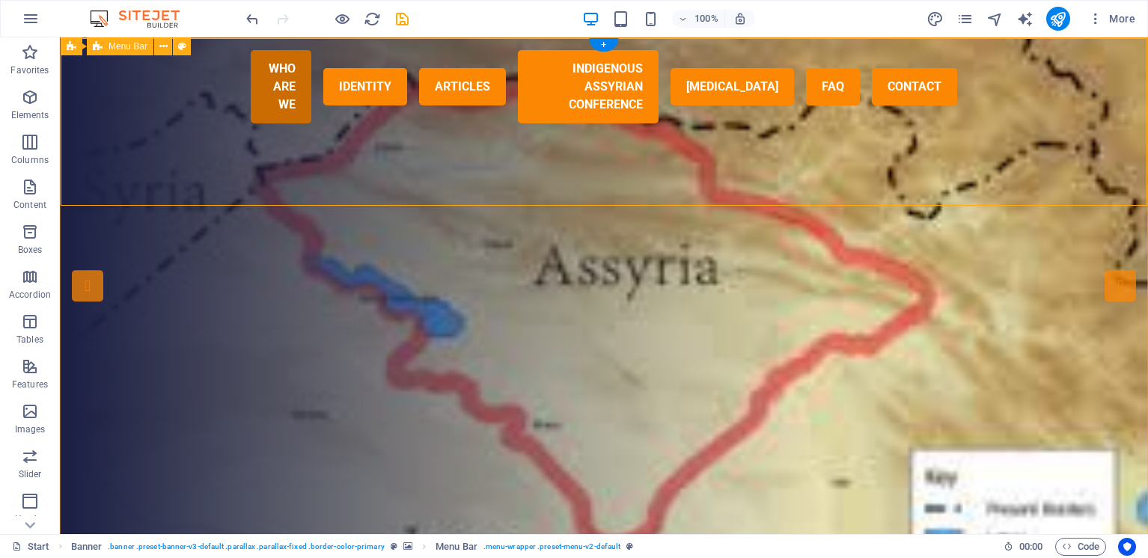
click at [1079, 153] on div "WHO ARE WE IDENTITY ARTICLES Indigenous Assyrian Conference Genocide FAQ Contac…" at bounding box center [604, 140] width 1087 height 204
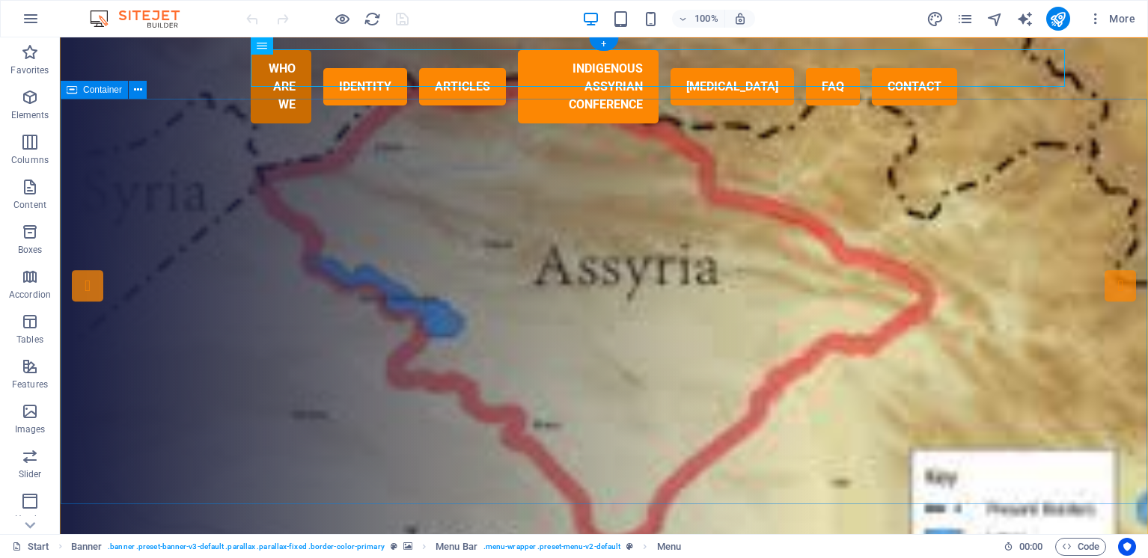
scroll to position [1, 0]
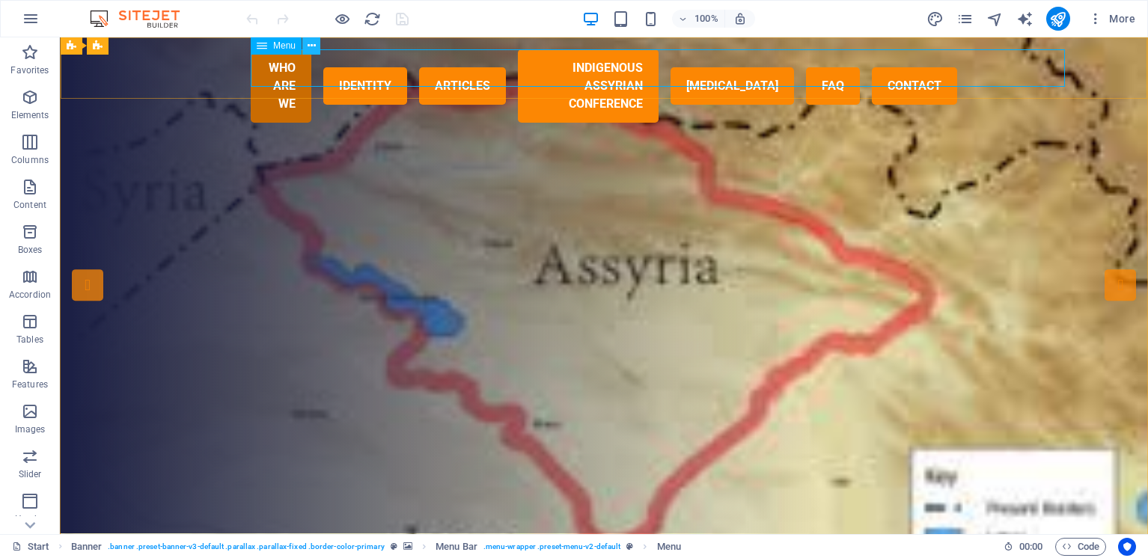
click at [315, 49] on icon at bounding box center [312, 46] width 8 height 16
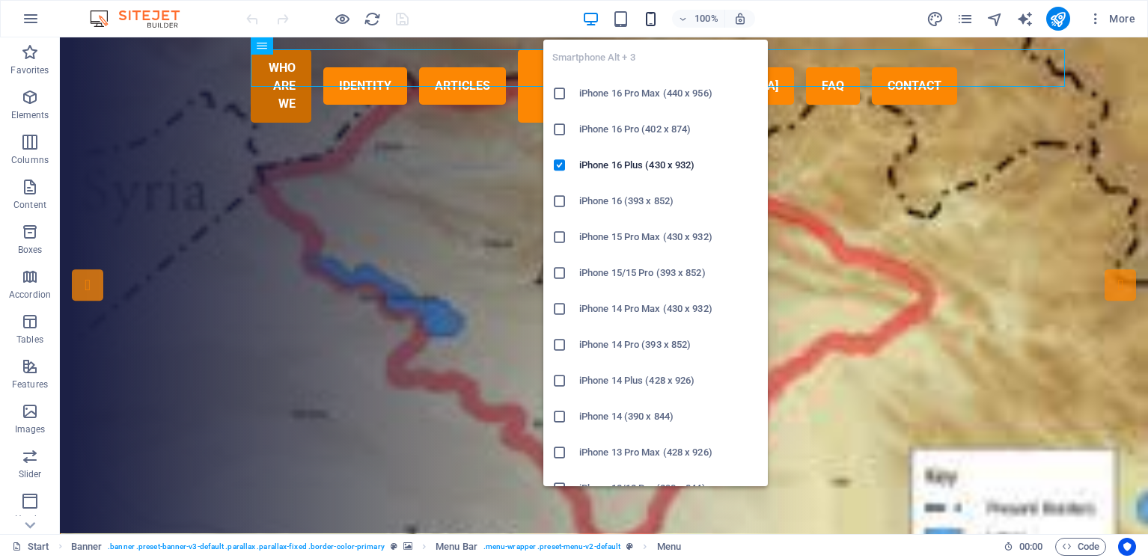
click at [650, 17] on icon "button" at bounding box center [650, 18] width 17 height 17
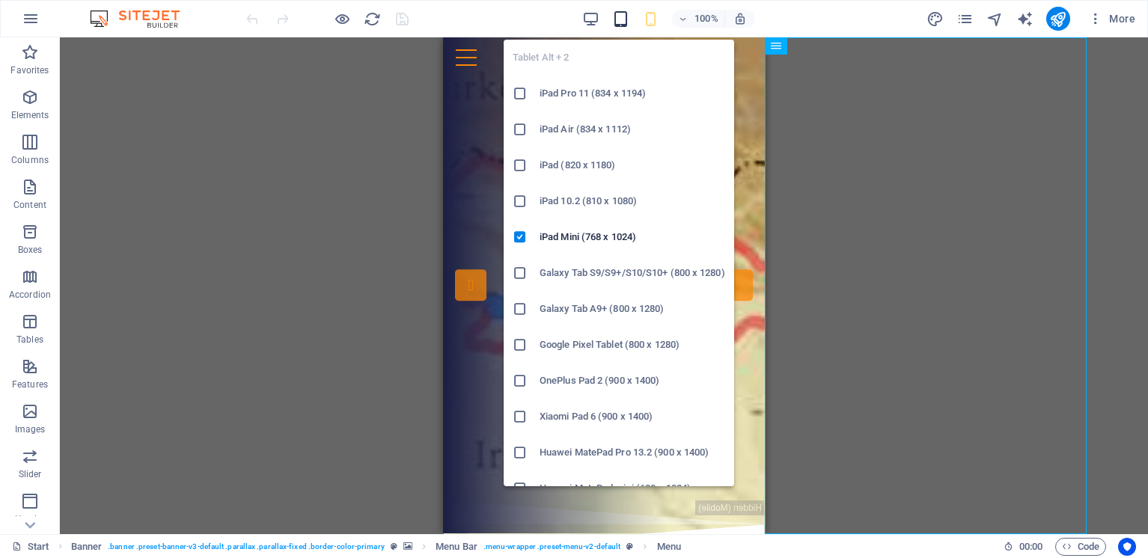
click at [621, 19] on icon "button" at bounding box center [620, 18] width 17 height 17
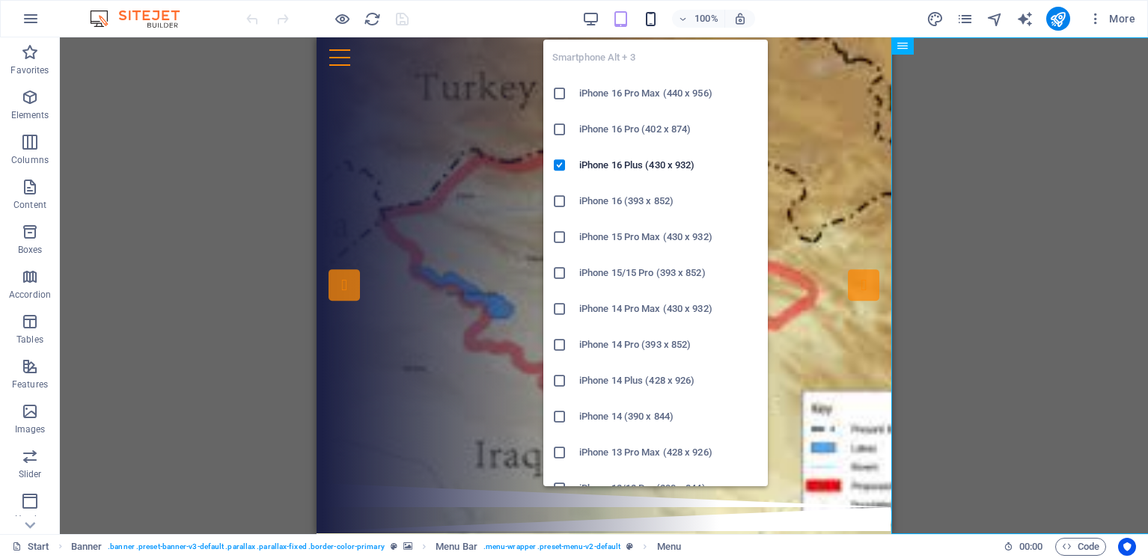
click at [654, 16] on icon "button" at bounding box center [650, 18] width 17 height 17
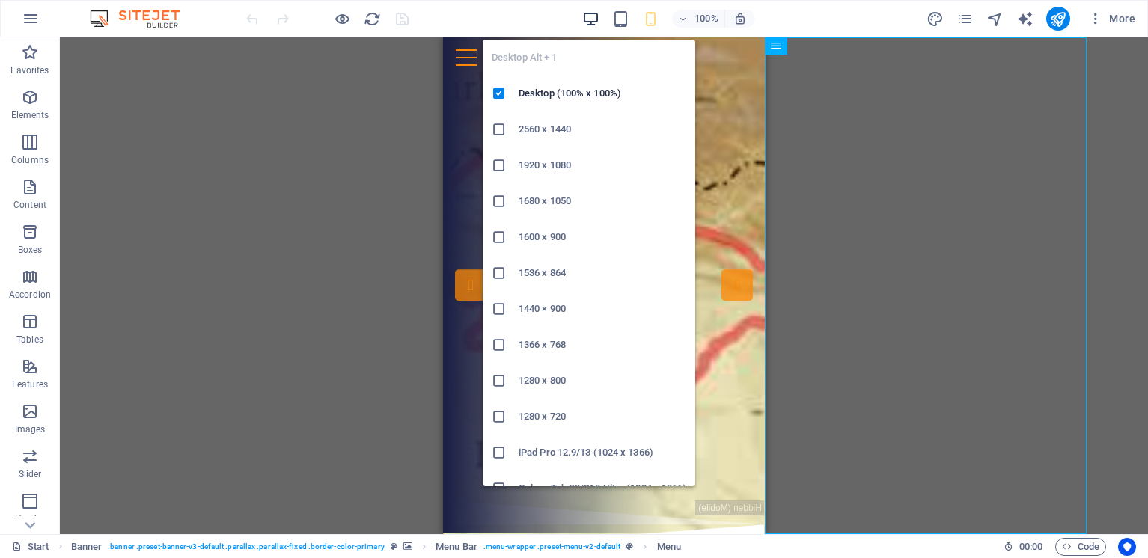
click at [589, 22] on icon "button" at bounding box center [590, 18] width 17 height 17
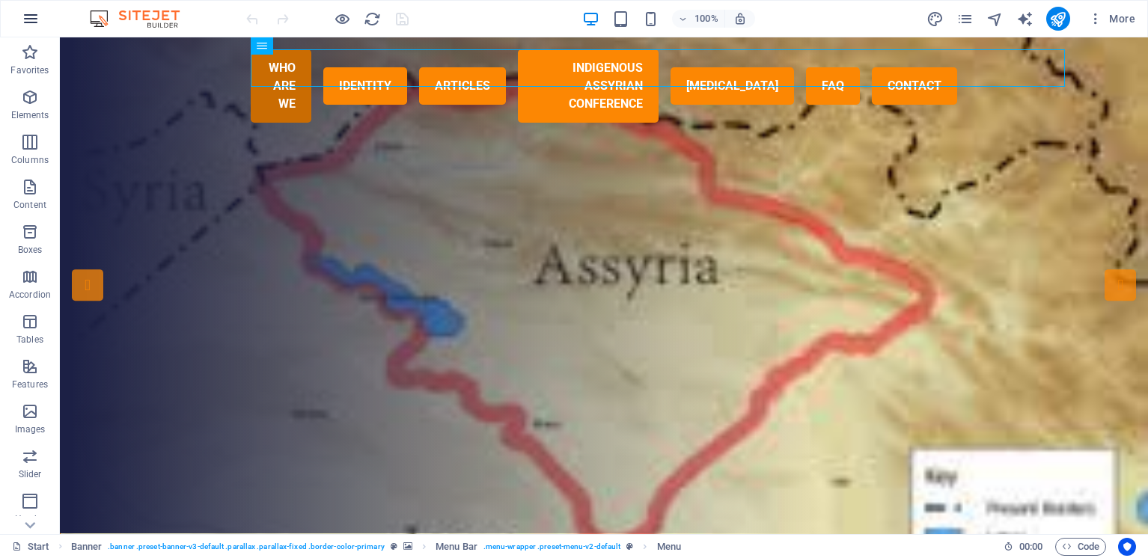
click at [30, 16] on icon "button" at bounding box center [31, 19] width 18 height 18
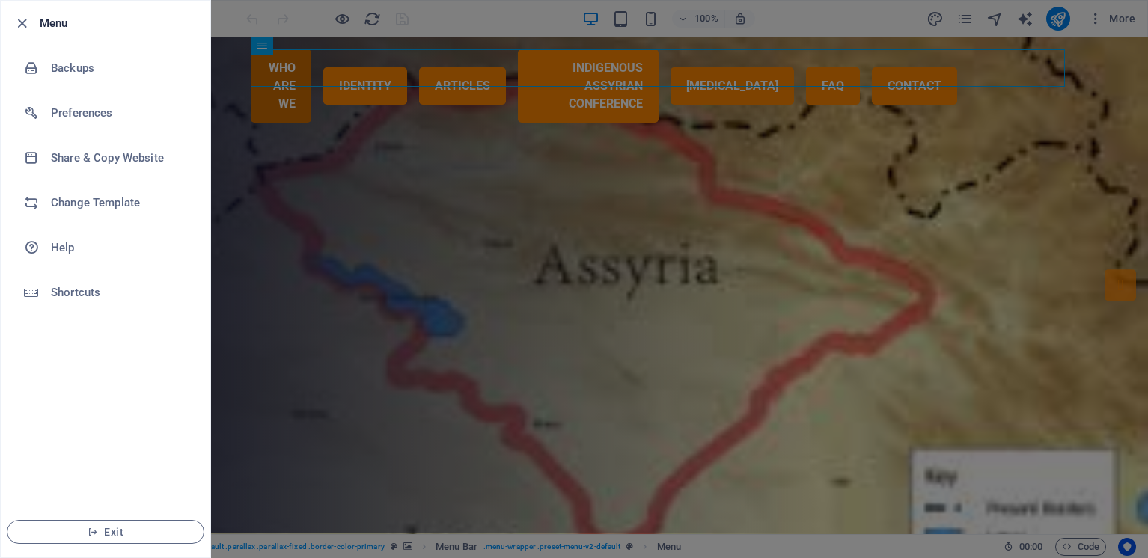
click at [30, 16] on icon "button" at bounding box center [21, 23] width 17 height 17
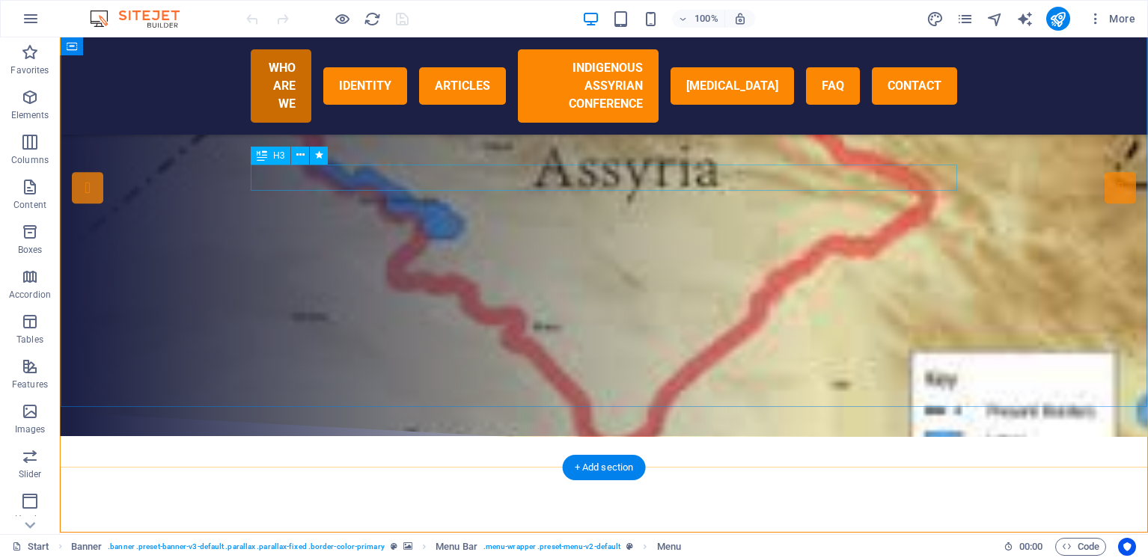
scroll to position [156, 0]
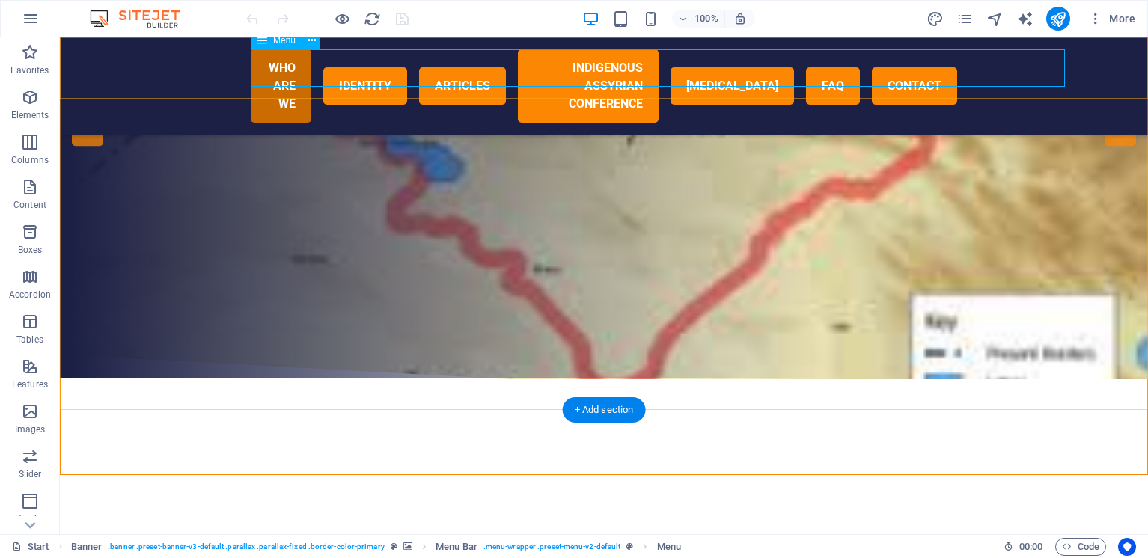
click at [426, 79] on nav "WHO ARE WE IDENTITY ARTICLES Indigenous Assyrian Conference [MEDICAL_DATA] FAQ …" at bounding box center [604, 85] width 707 height 73
click at [251, 79] on nav "WHO ARE WE IDENTITY ARTICLES Indigenous Assyrian Conference [MEDICAL_DATA] FAQ …" at bounding box center [604, 85] width 707 height 73
select select "default"
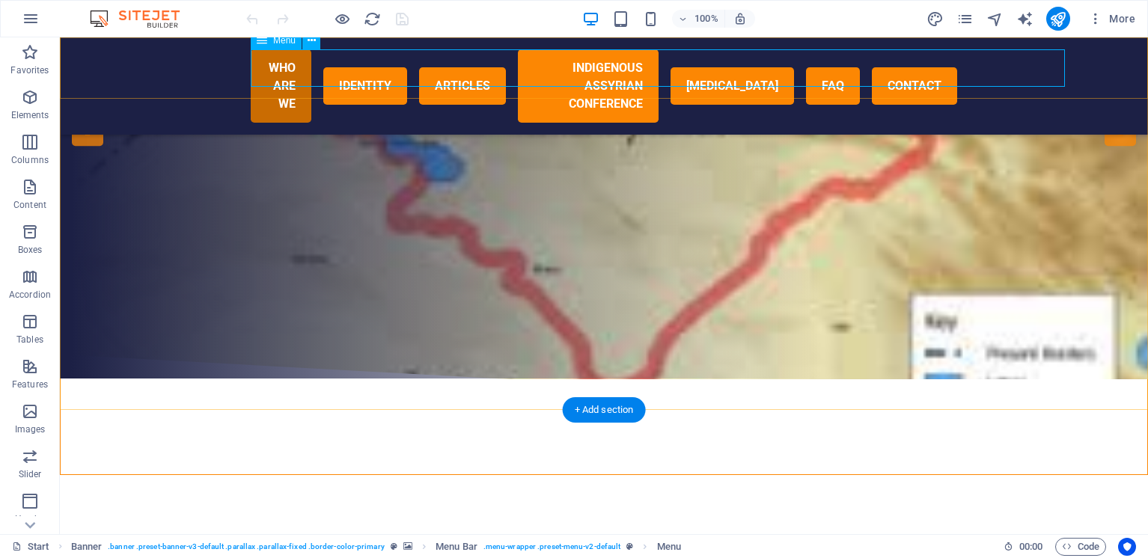
select select "default"
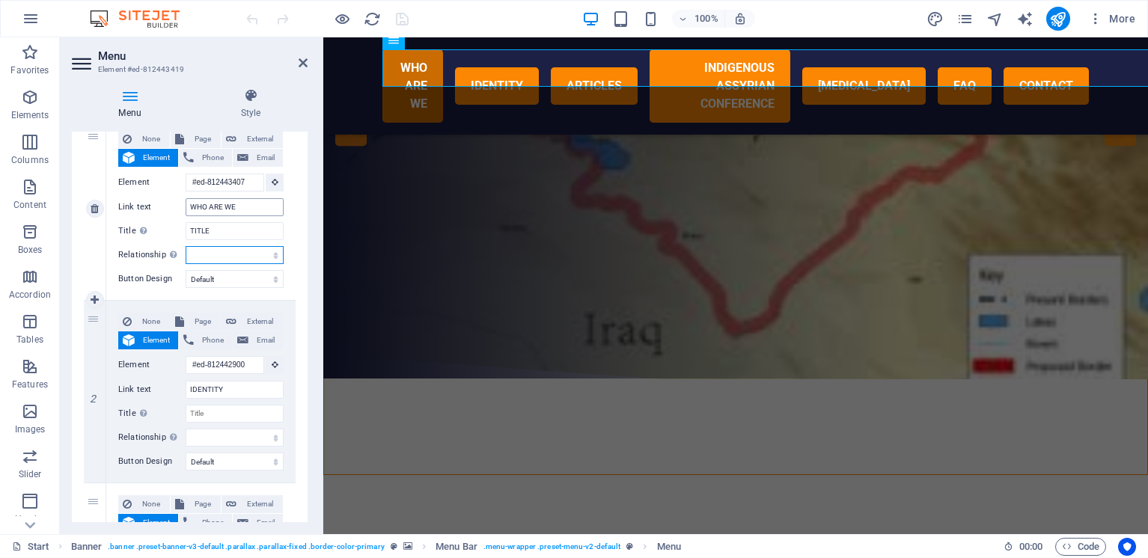
click at [186, 246] on select "alternate author bookmark external help license next nofollow noreferrer noopen…" at bounding box center [235, 255] width 98 height 18
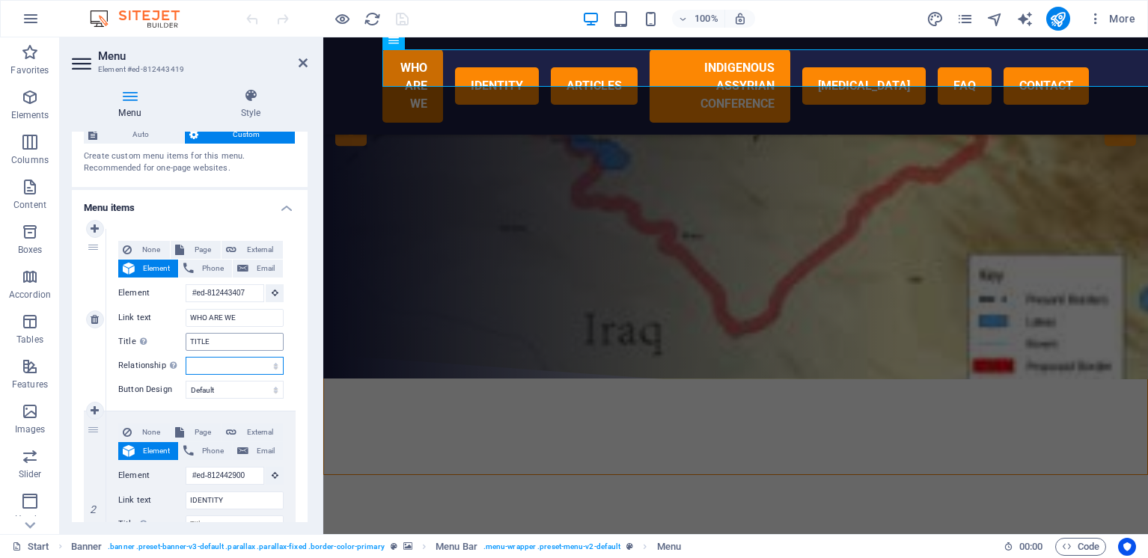
scroll to position [39, 0]
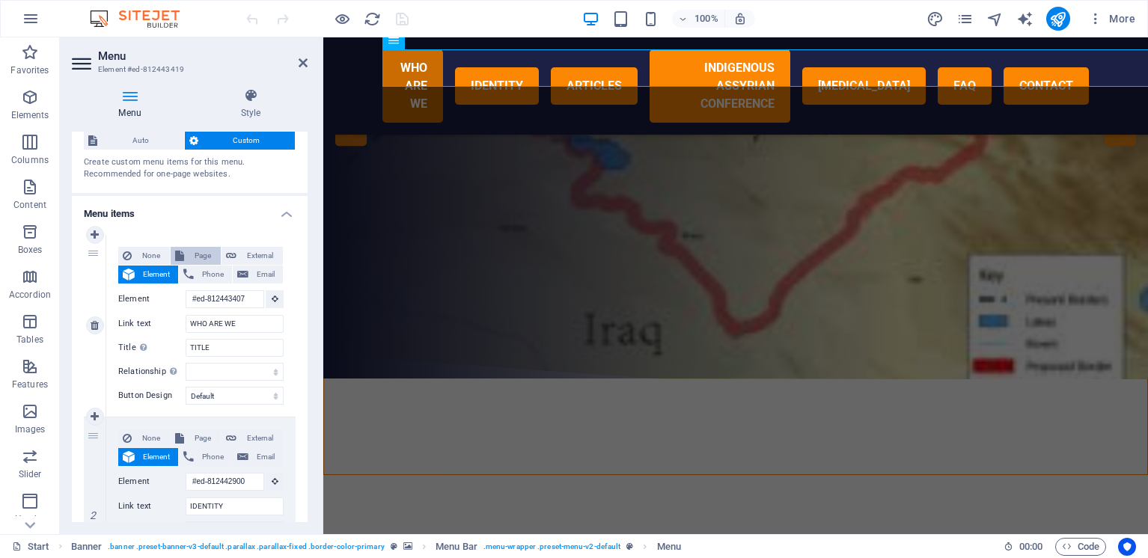
click at [189, 259] on span "Page" at bounding box center [203, 256] width 28 height 18
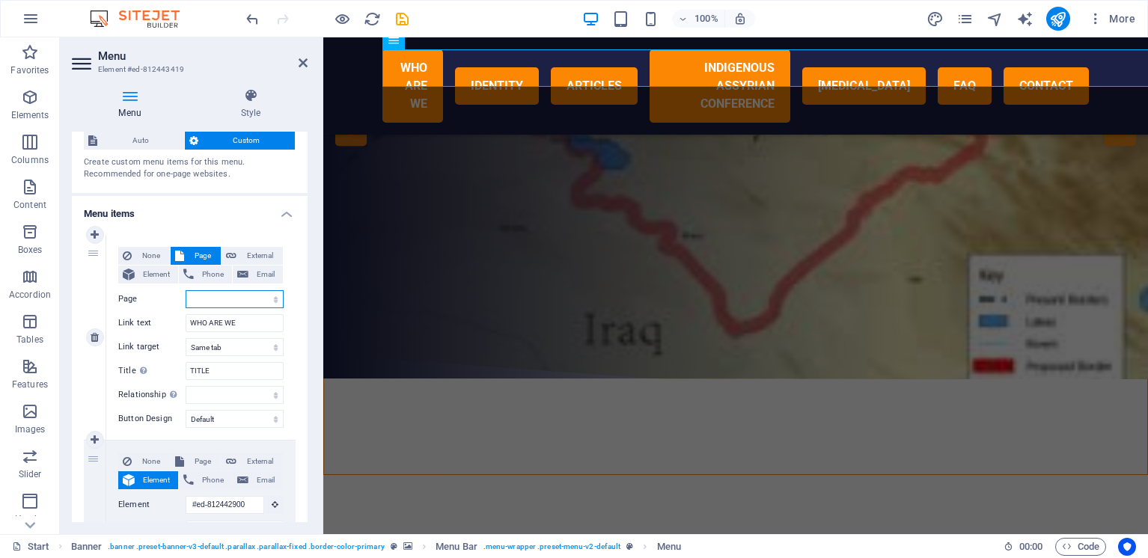
select select
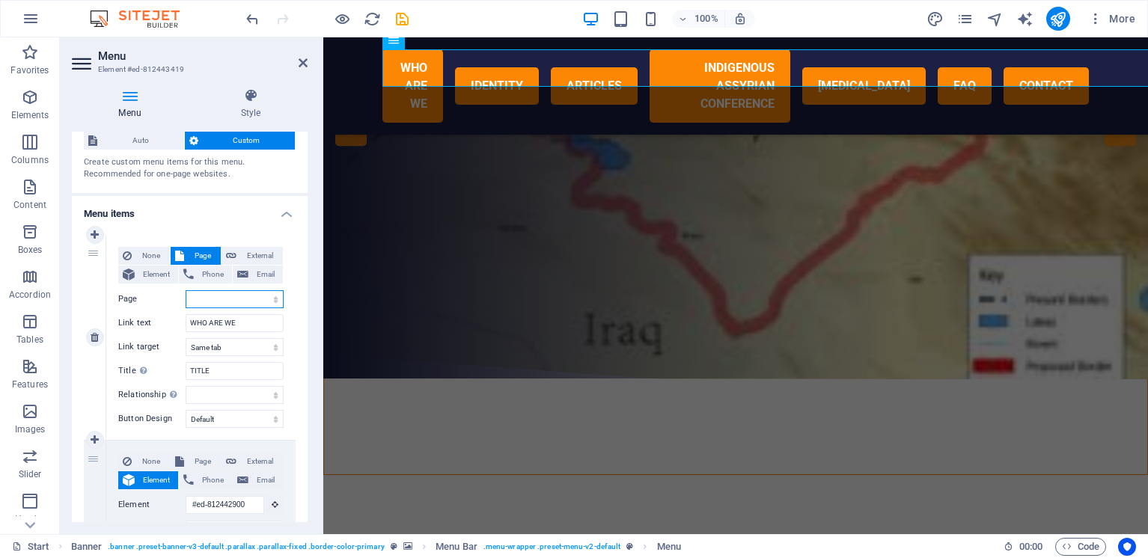
select select
click at [226, 308] on div "None Page External Element Phone Email Page Start Subpage Legal notice Privacy …" at bounding box center [200, 325] width 165 height 157
click at [186, 290] on select "Start Subpage Legal notice Privacy Start Subpage Start Subpage" at bounding box center [235, 299] width 98 height 18
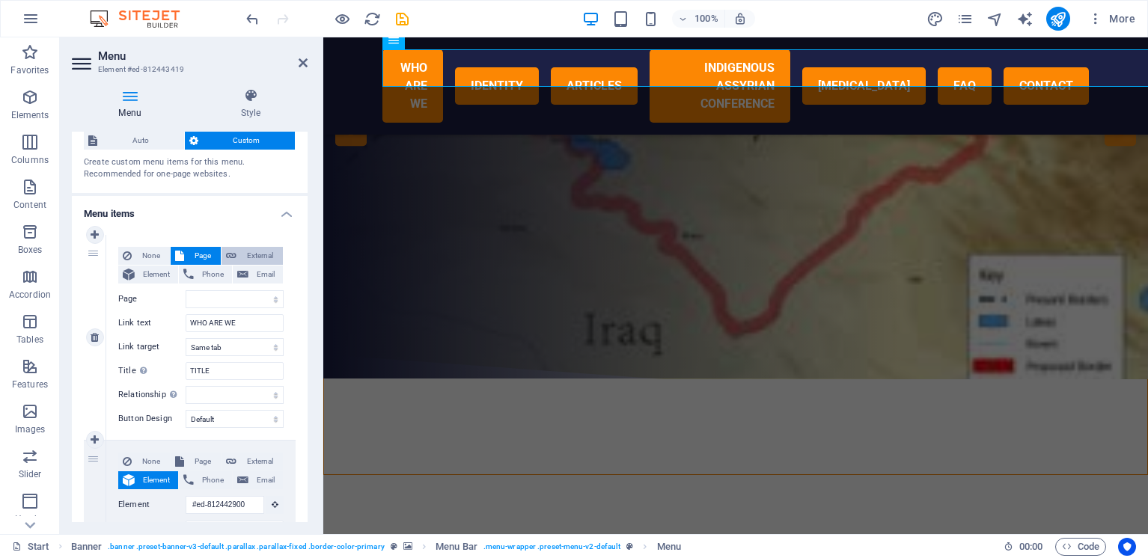
click at [265, 258] on span "External" at bounding box center [259, 256] width 37 height 18
select select "blank"
select select
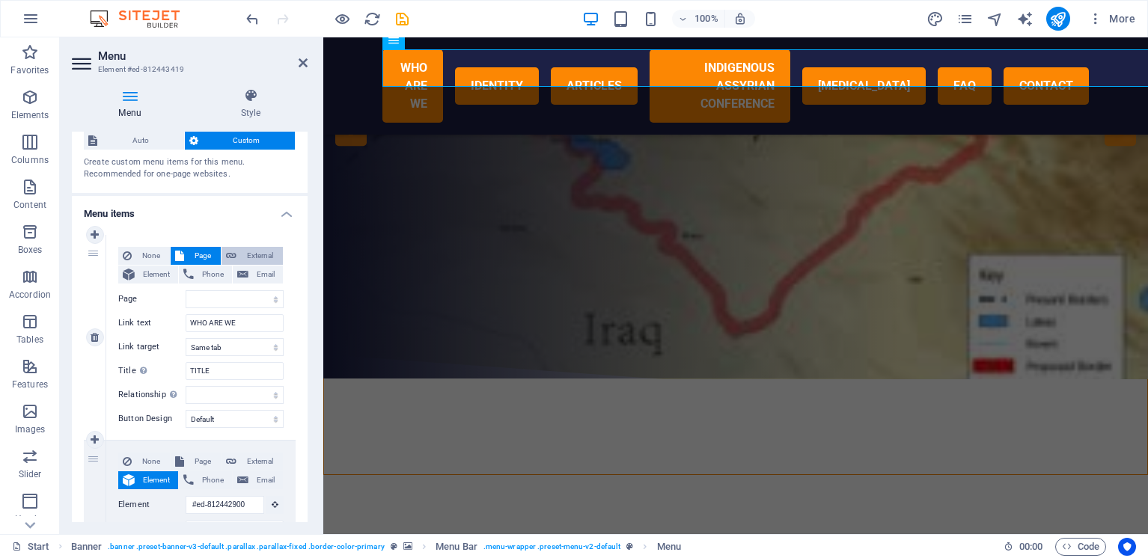
select select
click at [147, 275] on span "Element" at bounding box center [156, 275] width 34 height 18
select select
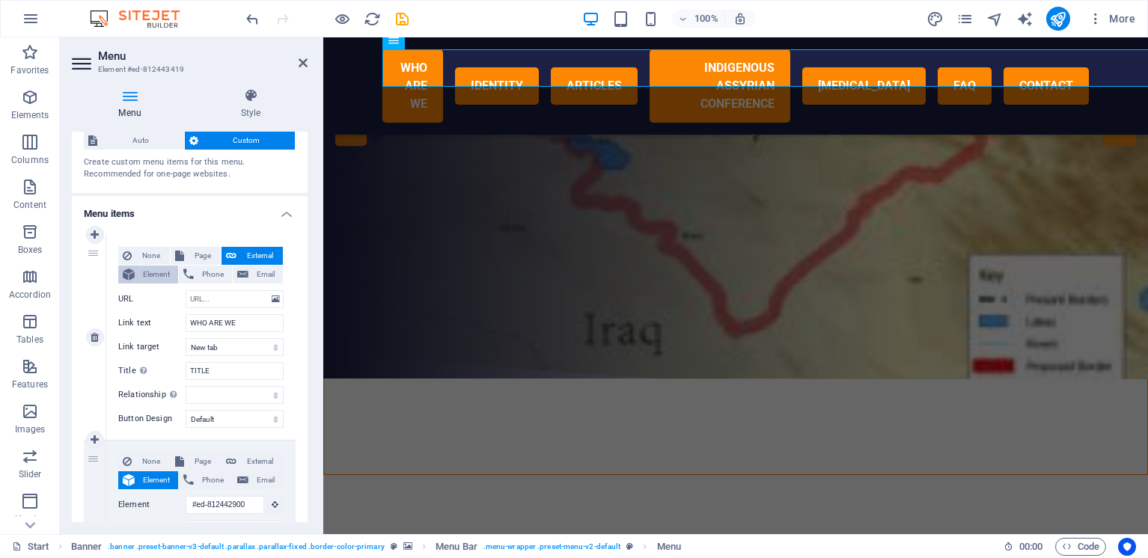
select select
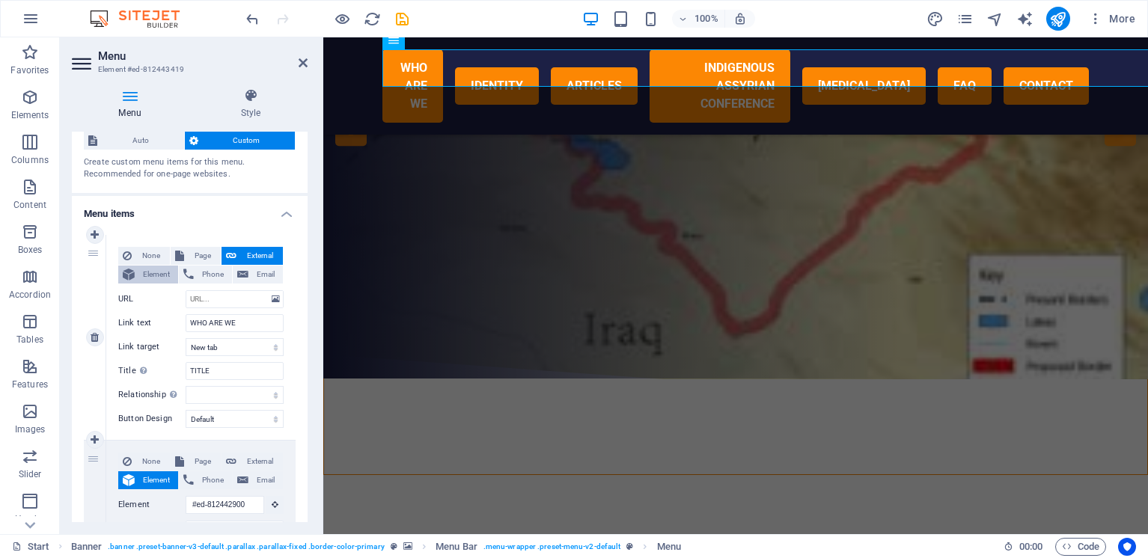
select select
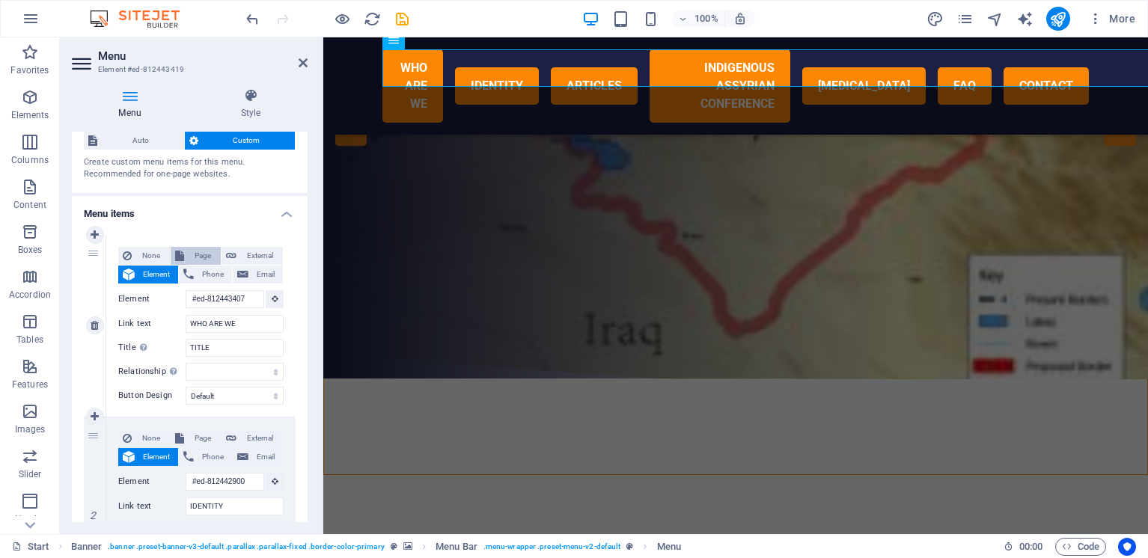
click at [198, 254] on span "Page" at bounding box center [203, 256] width 28 height 18
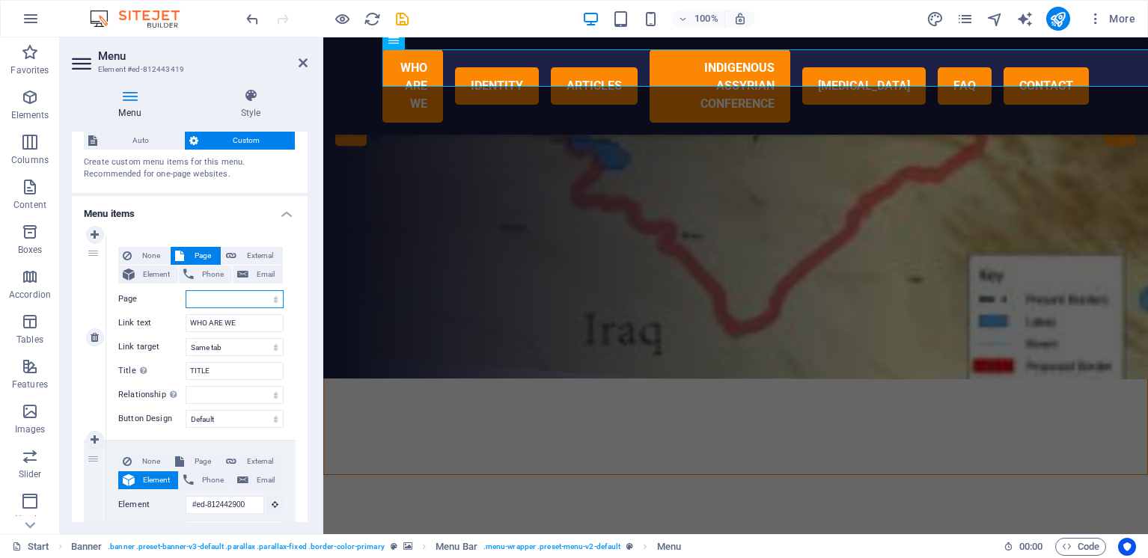
select select
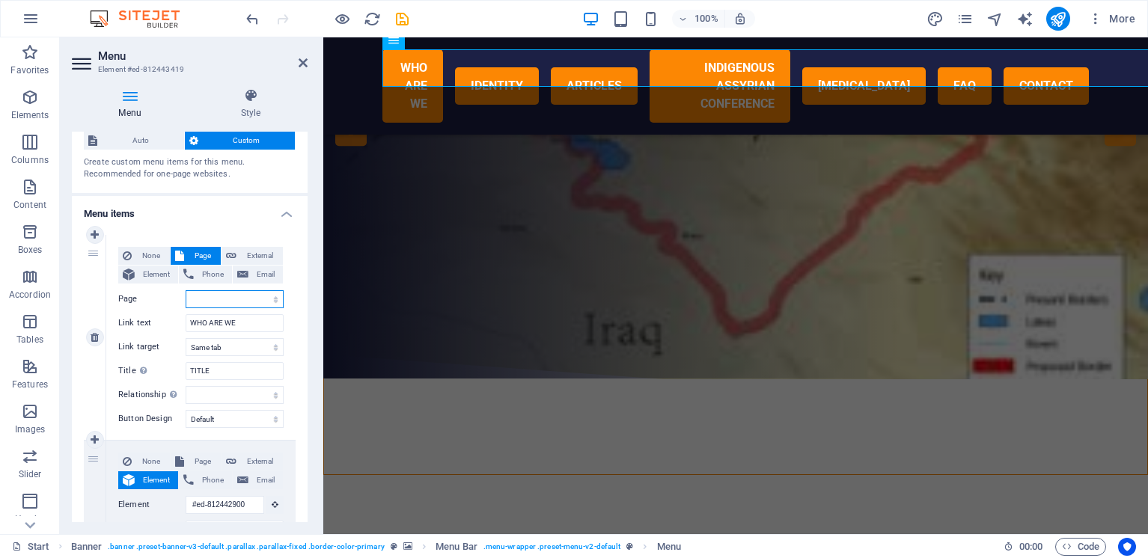
select select
click at [186, 290] on select "Start Subpage Legal notice Privacy Start Subpage Start Subpage" at bounding box center [235, 299] width 98 height 18
click at [252, 253] on span "External" at bounding box center [259, 256] width 37 height 18
select select "blank"
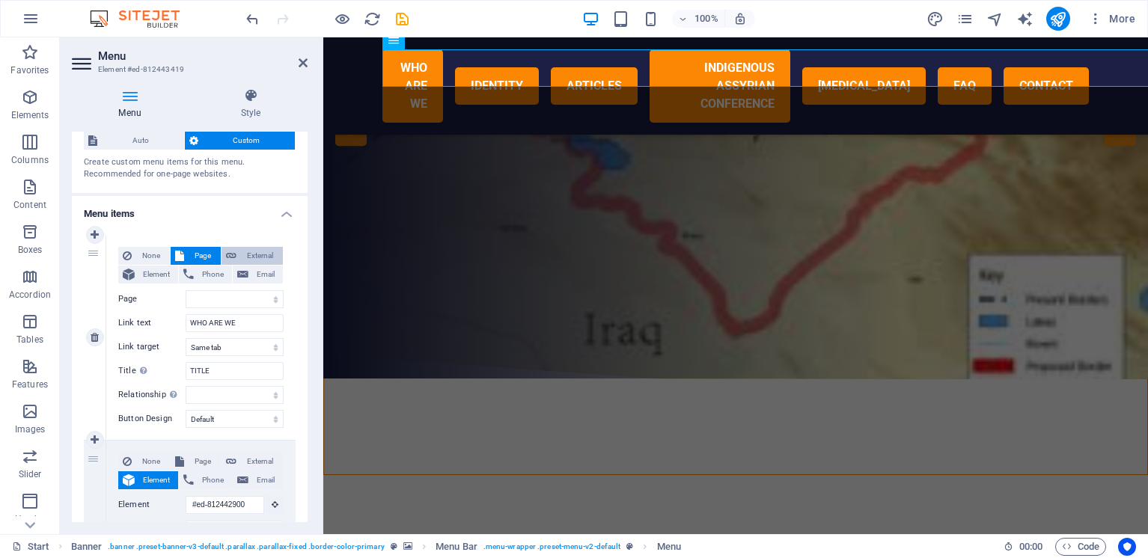
select select
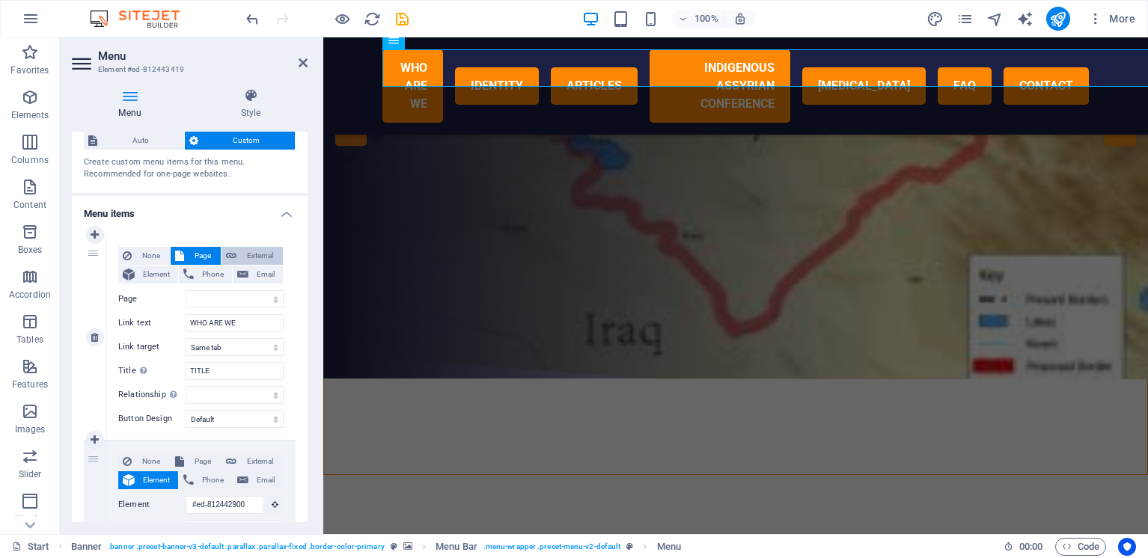
select select
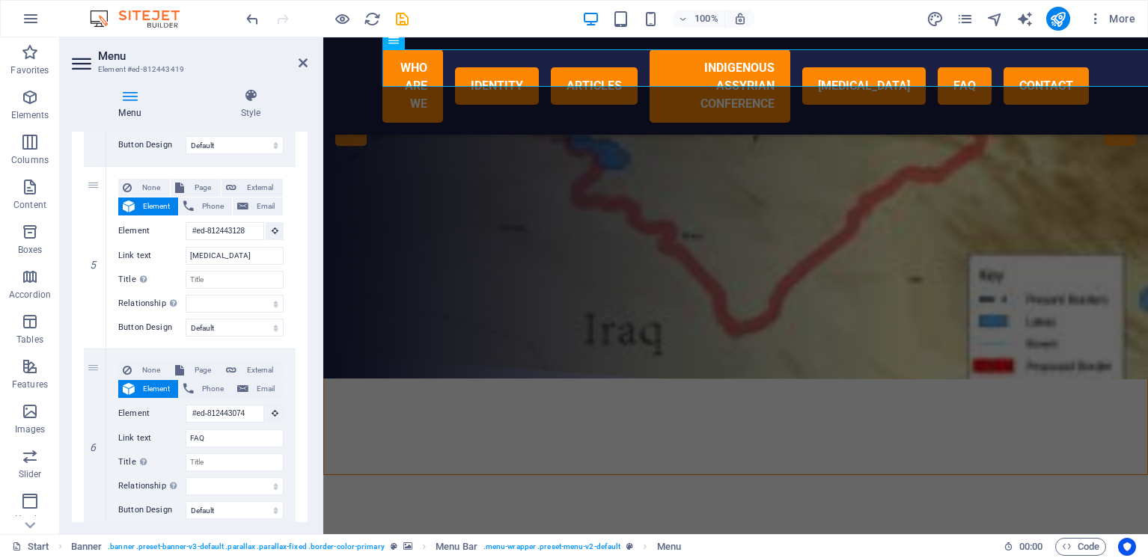
scroll to position [1023, 0]
